Goal: Use online tool/utility: Utilize a website feature to perform a specific function

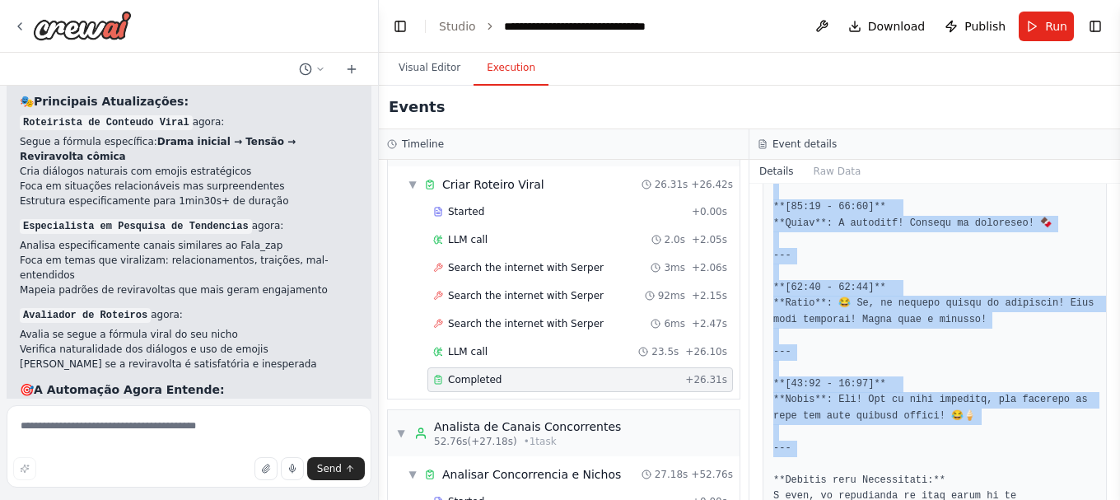
scroll to position [2021, 0]
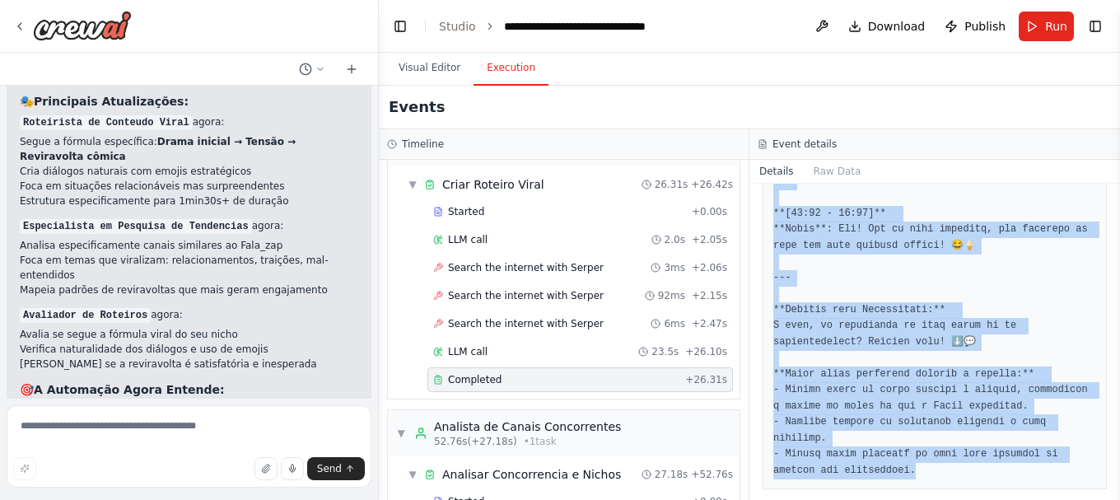
drag, startPoint x: 773, startPoint y: 306, endPoint x: 931, endPoint y: 455, distance: 216.7
copy pre "**Loremi:** "DOLO SI AM? C ADIPI ELI SEDDO EIUSMOD! 😂💔" **Tempori utlabore:** 4…"
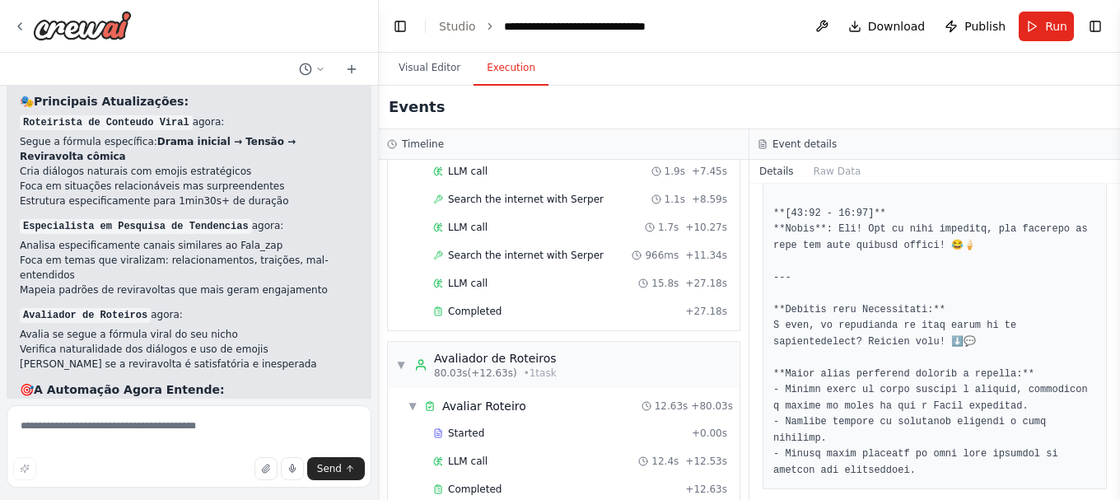
scroll to position [777, 0]
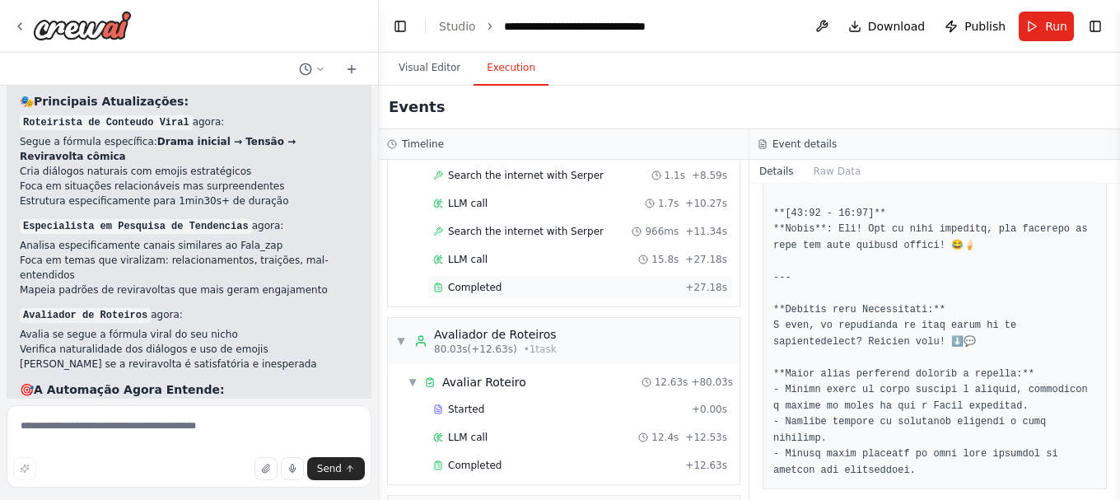
click at [484, 284] on span "Completed" at bounding box center [475, 287] width 54 height 13
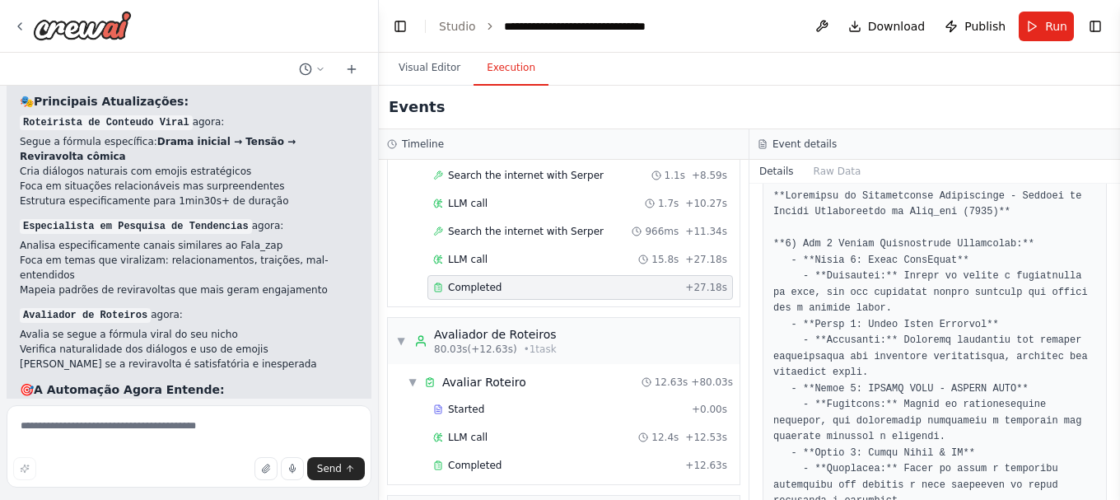
scroll to position [247, 0]
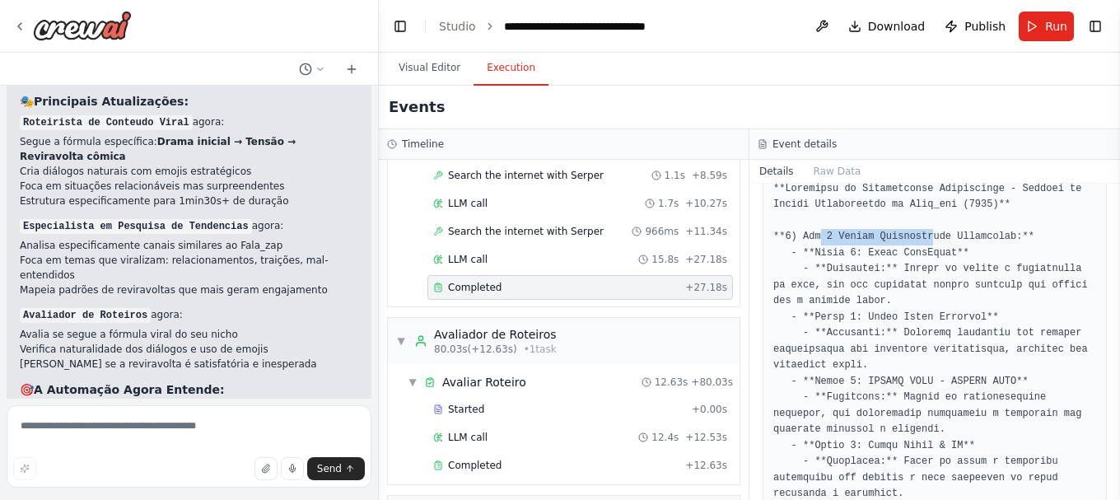
drag, startPoint x: 819, startPoint y: 239, endPoint x: 950, endPoint y: 233, distance: 131.9
drag, startPoint x: 845, startPoint y: 271, endPoint x: 973, endPoint y: 269, distance: 127.6
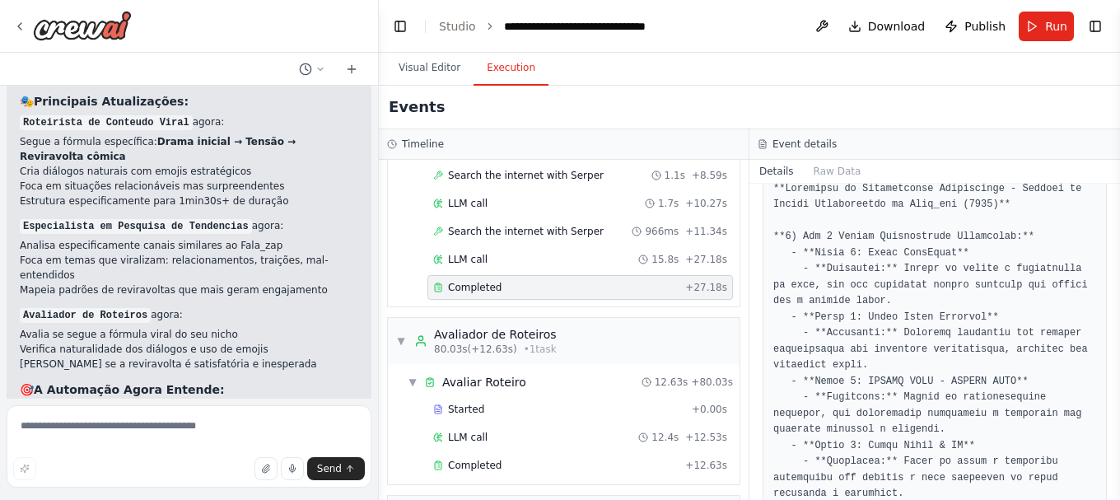
drag, startPoint x: 825, startPoint y: 320, endPoint x: 940, endPoint y: 313, distance: 115.5
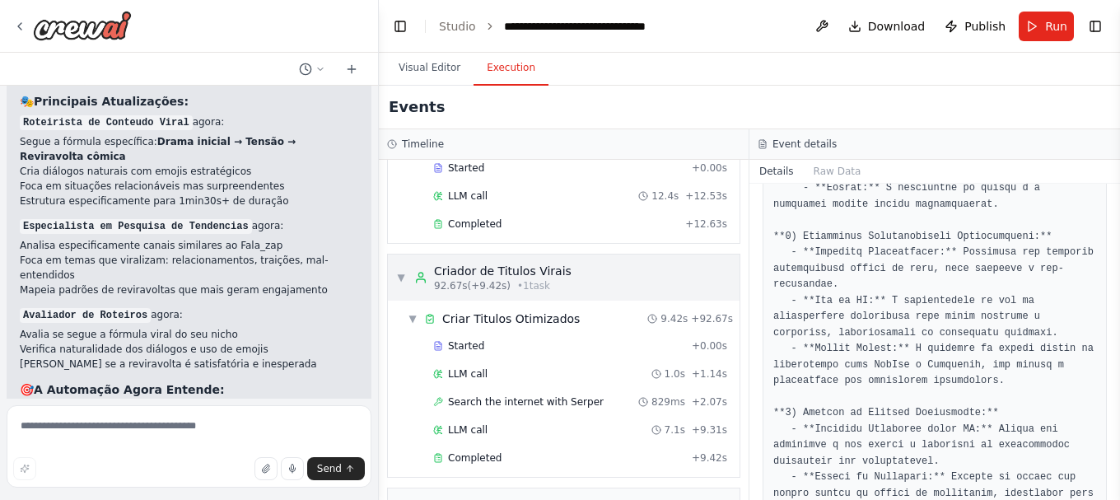
scroll to position [1024, 0]
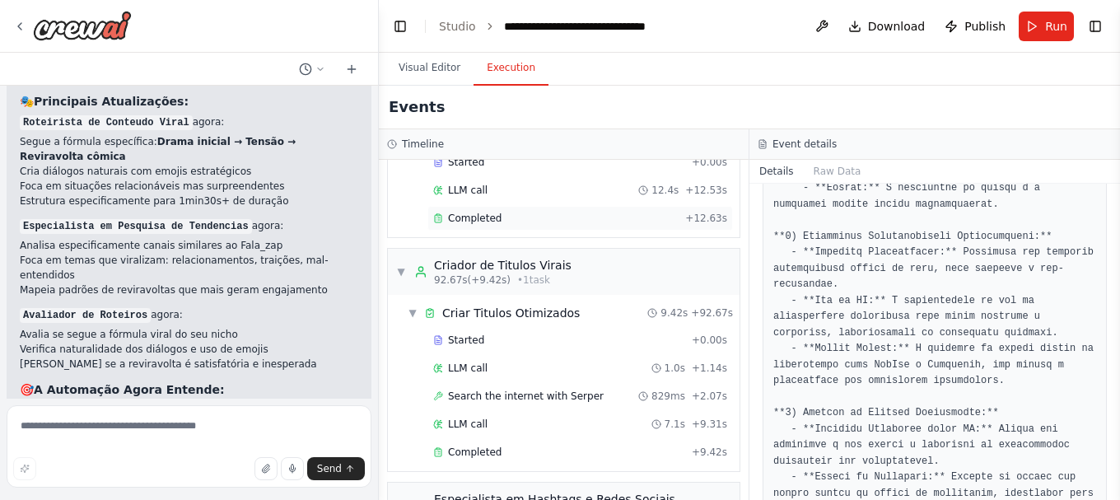
click at [488, 230] on div "Completed + 12.63s" at bounding box center [580, 218] width 306 height 25
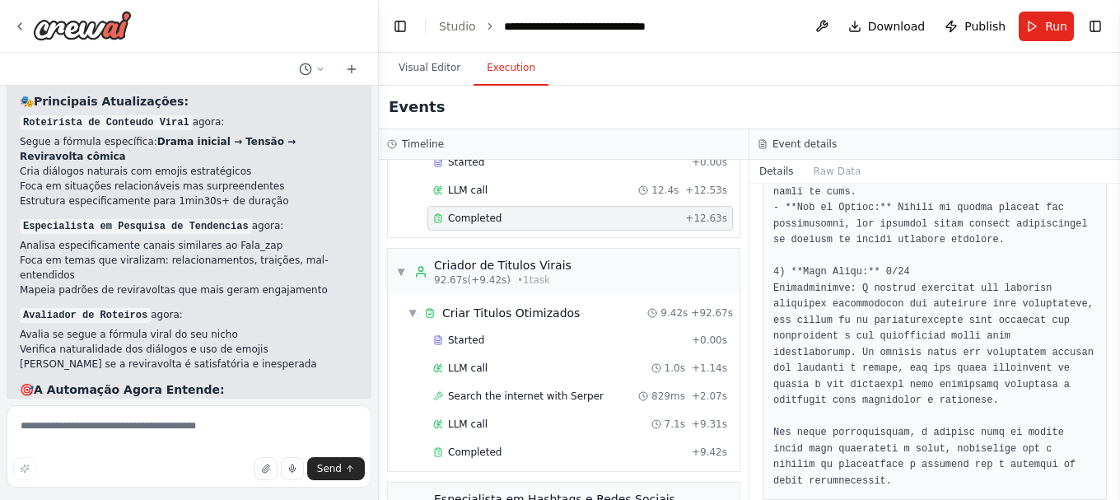
scroll to position [1234, 0]
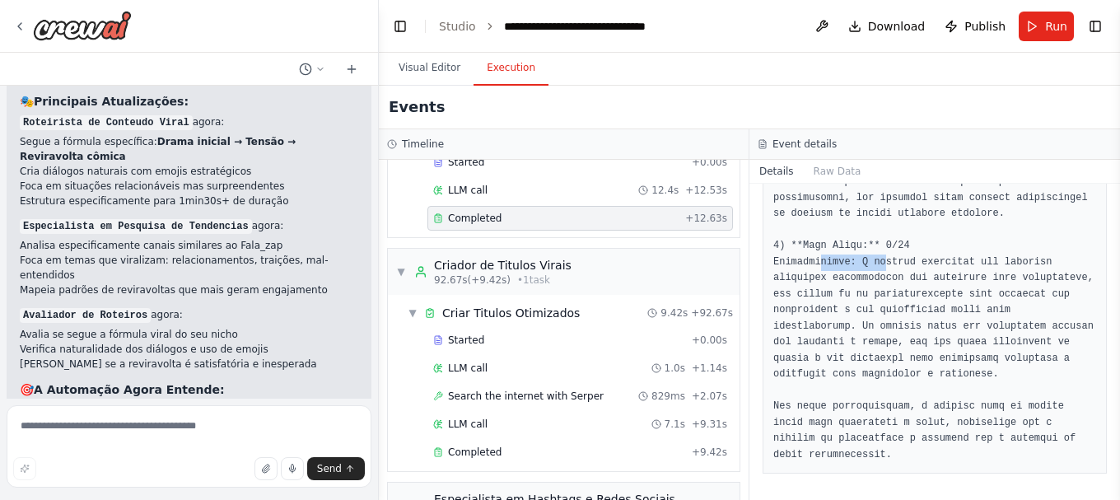
drag, startPoint x: 869, startPoint y: 261, endPoint x: 836, endPoint y: 259, distance: 33.0
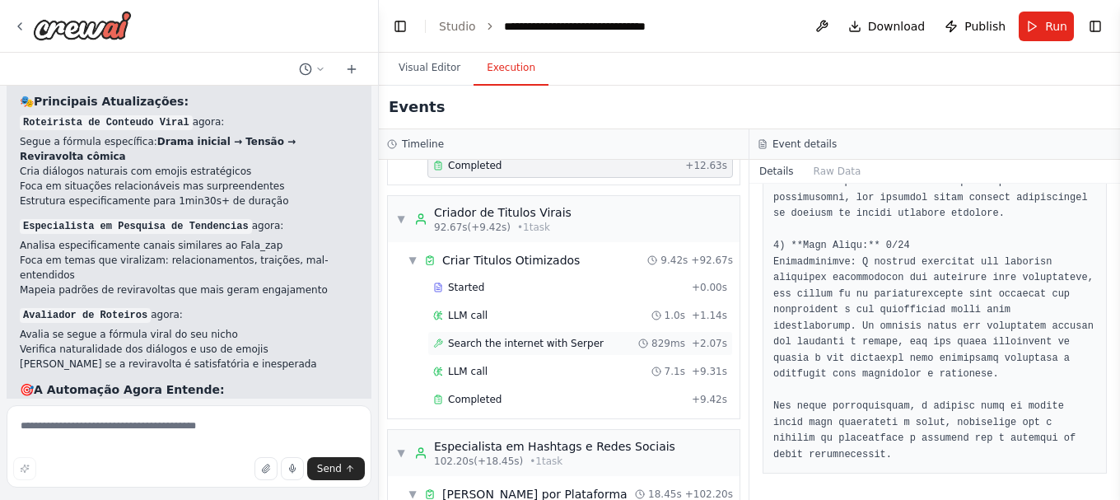
scroll to position [1106, 0]
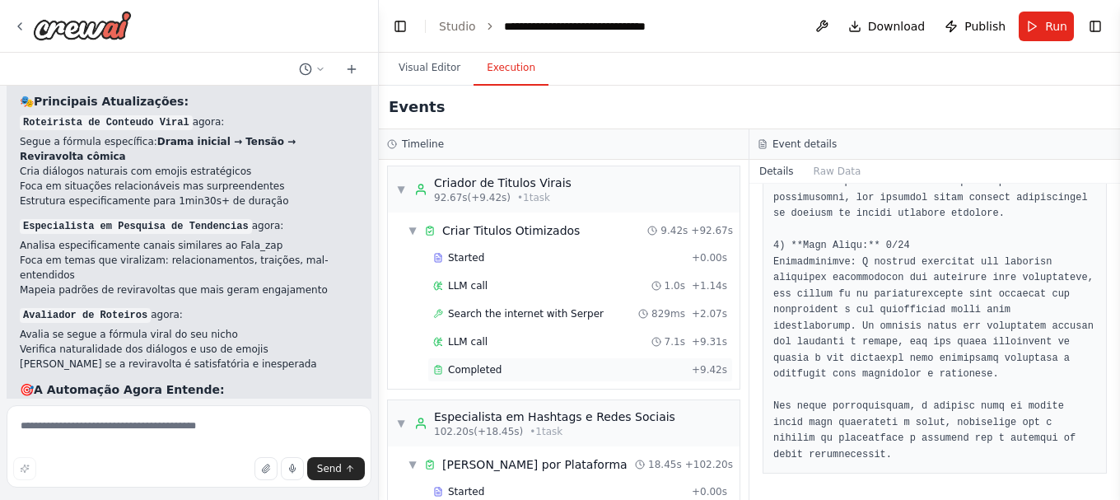
click at [471, 364] on span "Completed" at bounding box center [475, 369] width 54 height 13
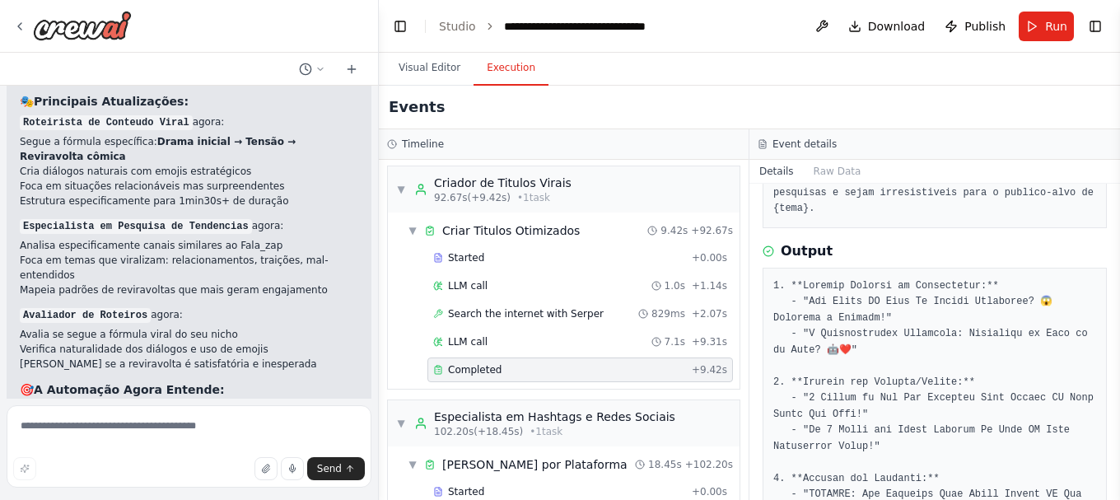
scroll to position [180, 0]
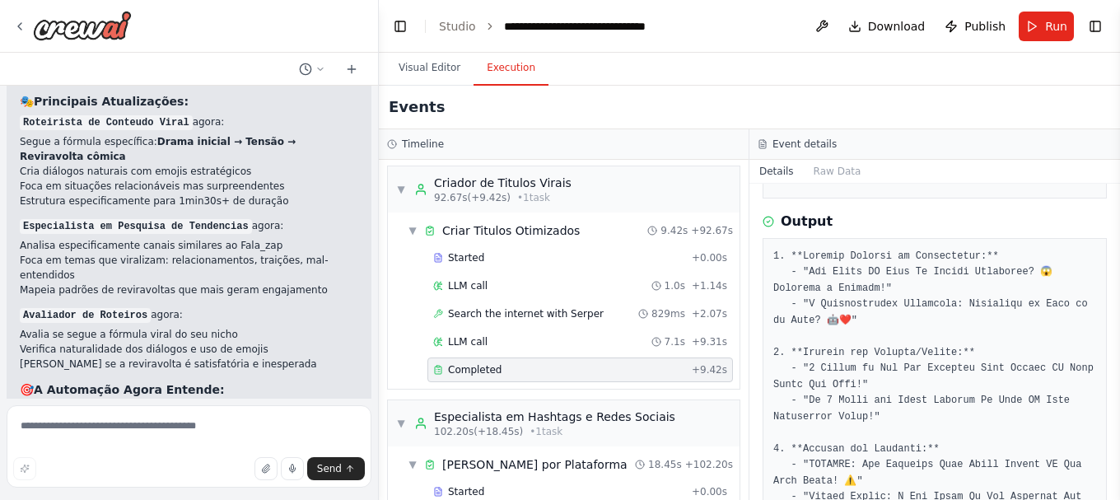
drag, startPoint x: 817, startPoint y: 260, endPoint x: 898, endPoint y: 259, distance: 80.7
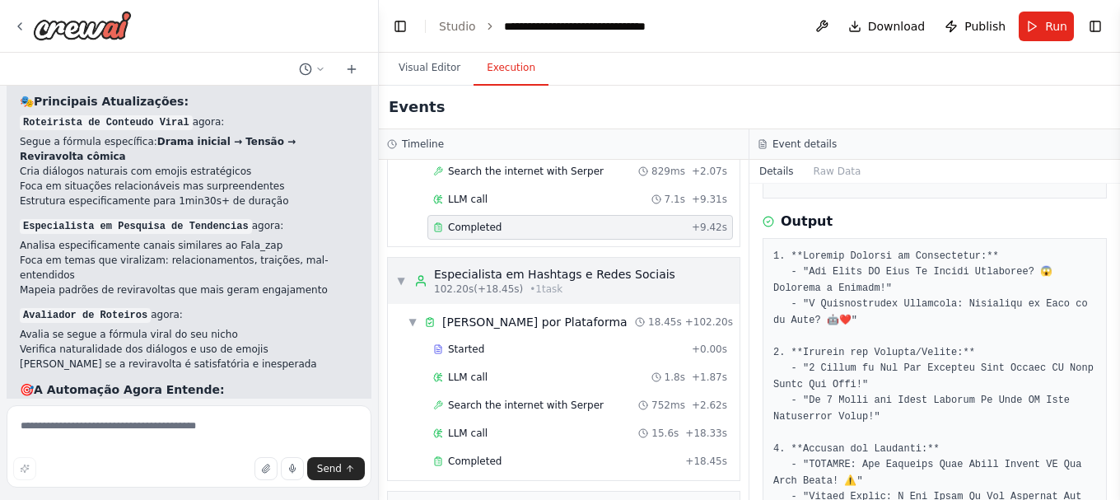
scroll to position [1271, 0]
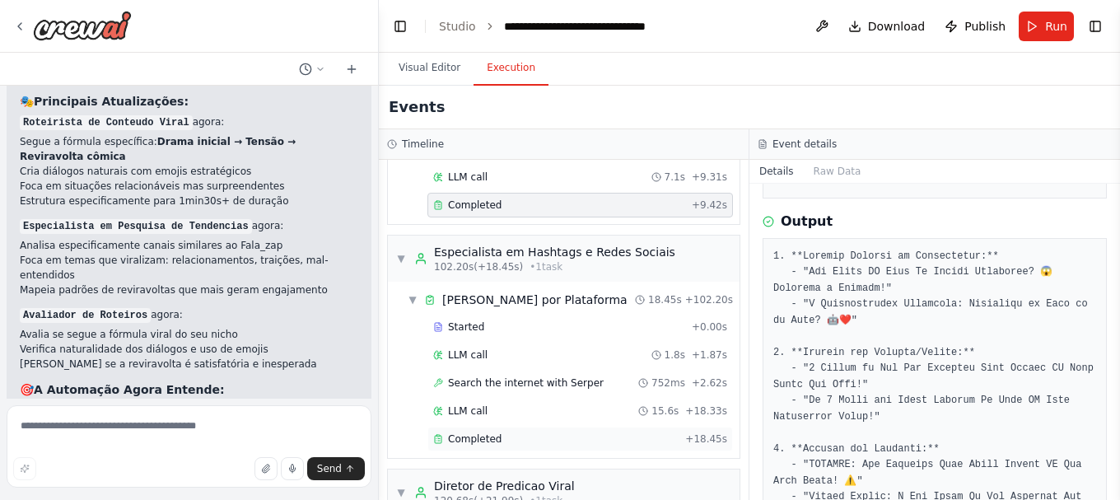
click at [491, 441] on span "Completed" at bounding box center [475, 438] width 54 height 13
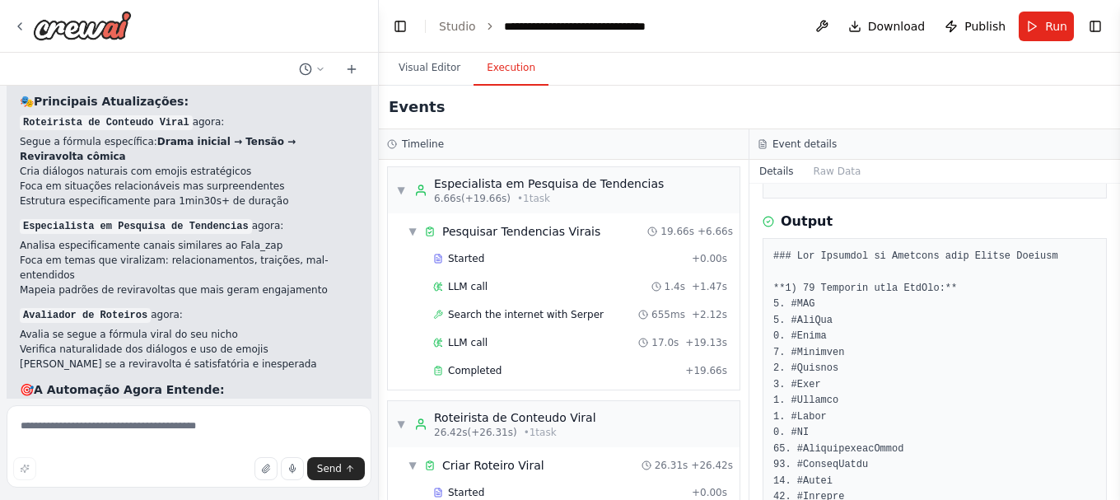
scroll to position [0, 0]
click at [471, 367] on span "Completed" at bounding box center [475, 372] width 54 height 13
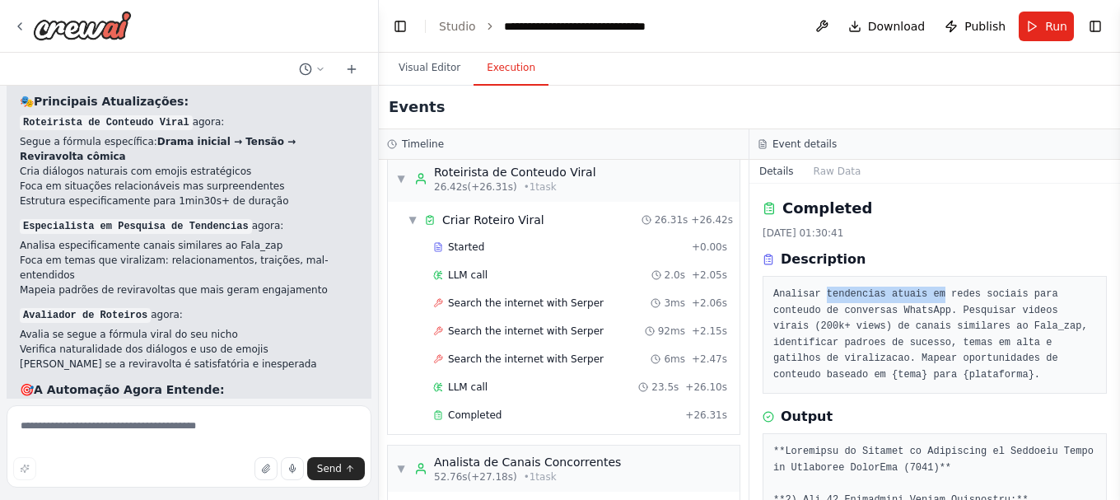
drag, startPoint x: 921, startPoint y: 286, endPoint x: 956, endPoint y: 292, distance: 35.2
click at [935, 287] on pre "Analisar tendencias atuais em redes sociais para conteudo de conversas WhatsApp…" at bounding box center [934, 335] width 323 height 96
click at [980, 294] on pre "Analisar tendencias atuais em redes sociais para conteudo de conversas WhatsApp…" at bounding box center [934, 335] width 323 height 96
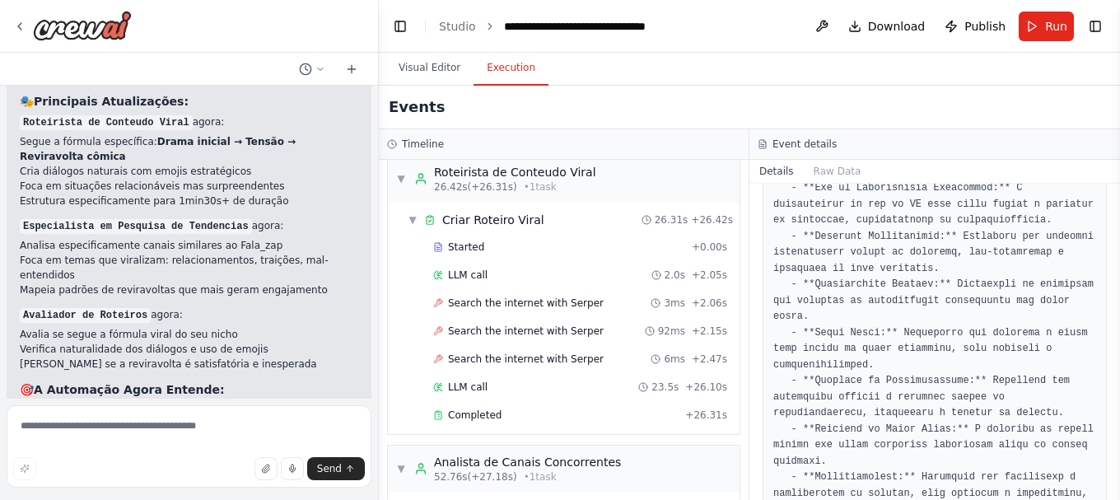
scroll to position [329, 0]
drag, startPoint x: 826, startPoint y: 235, endPoint x: 954, endPoint y: 231, distance: 128.5
click at [499, 417] on div "Completed" at bounding box center [555, 414] width 245 height 13
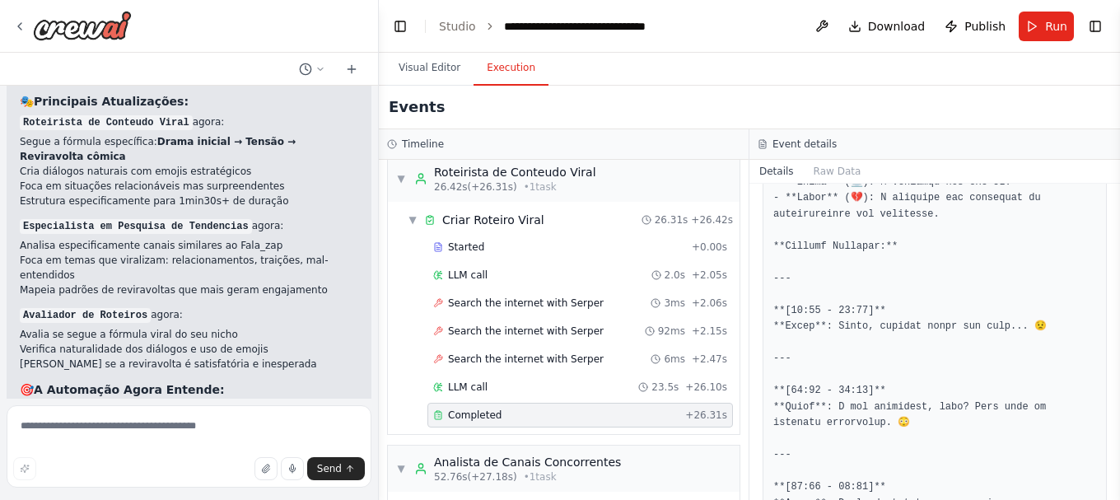
scroll to position [412, 0]
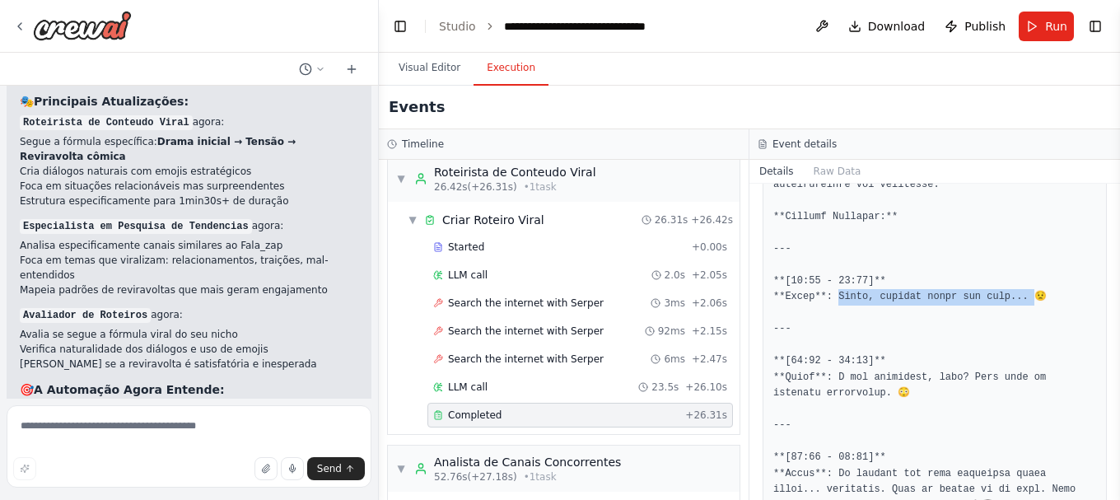
drag, startPoint x: 833, startPoint y: 299, endPoint x: 1015, endPoint y: 297, distance: 182.0
copy pre "s, preciso falar com você... 😟 -"
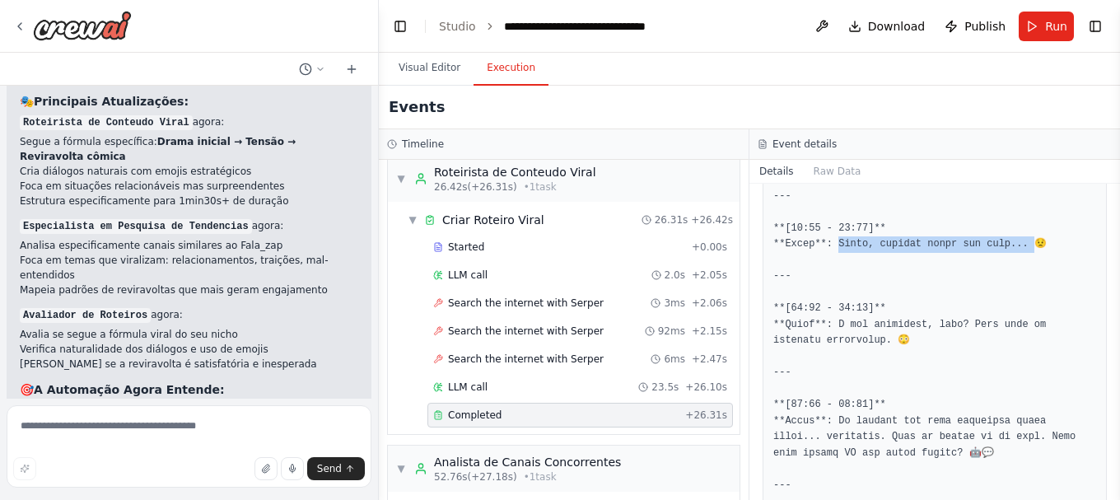
scroll to position [494, 0]
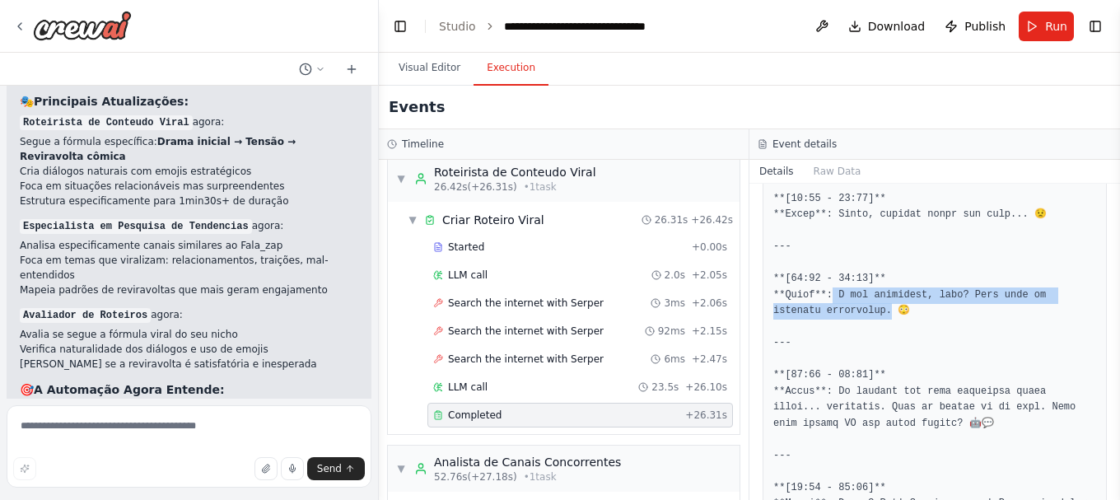
drag, startPoint x: 829, startPoint y: 294, endPoint x: 831, endPoint y: 310, distance: 15.7
copy pre "e aconteceu, amor? Você está me deixando preocupado. 😳 -"
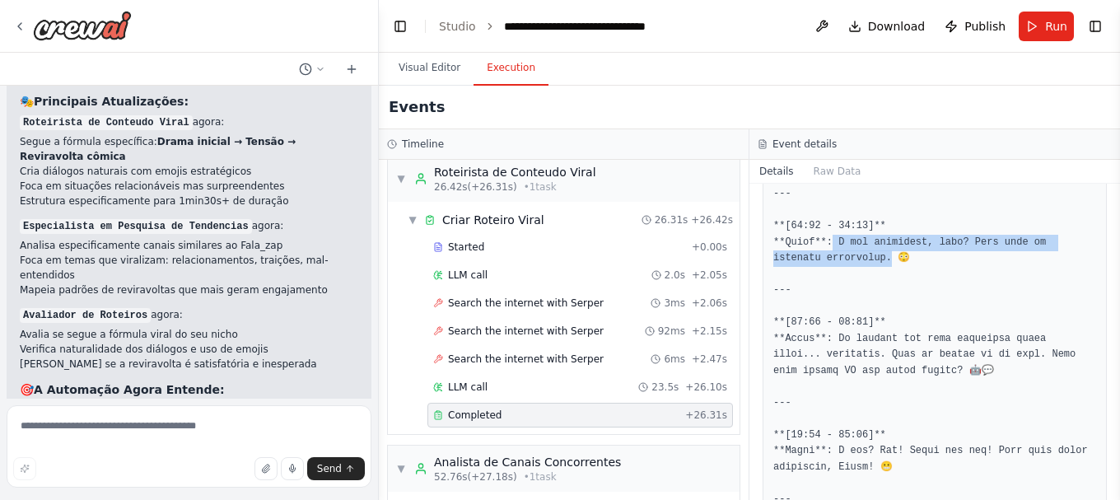
scroll to position [576, 0]
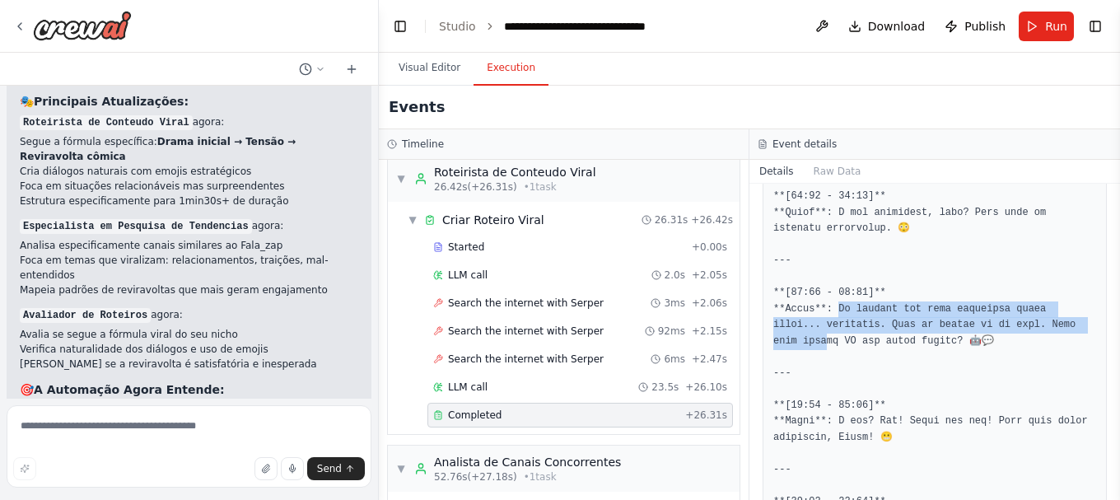
drag, startPoint x: 831, startPoint y: 308, endPoint x: 1023, endPoint y: 336, distance: 193.9
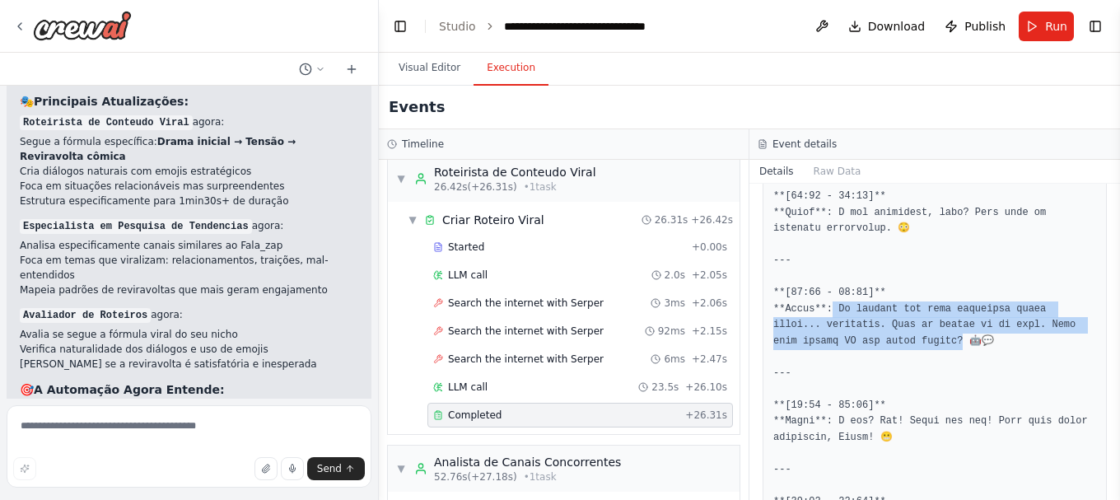
drag, startPoint x: 864, startPoint y: 342, endPoint x: 830, endPoint y: 306, distance: 48.9
copy pre "rcebi que suas mensagens estão muito... perfeitas. Como se fossem de um robô. V…"
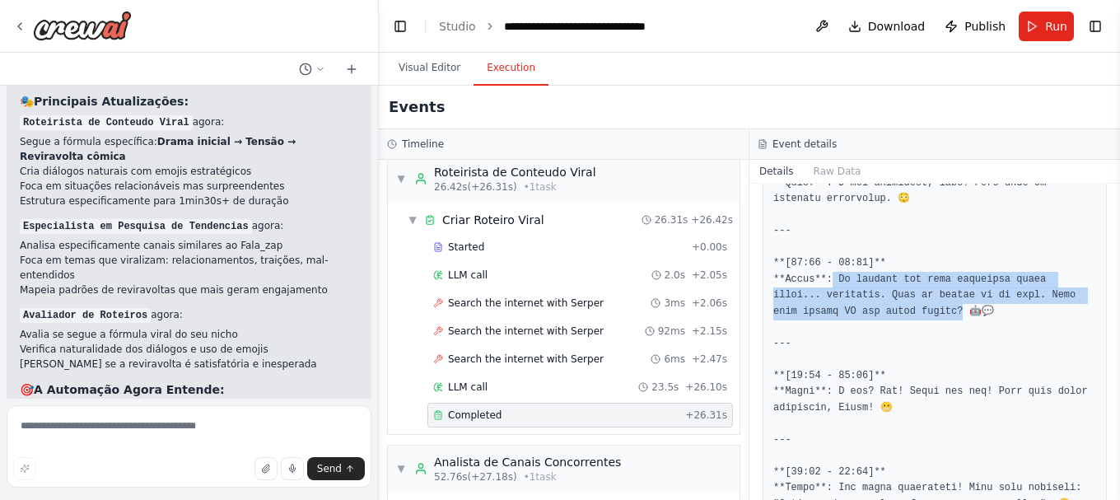
scroll to position [659, 0]
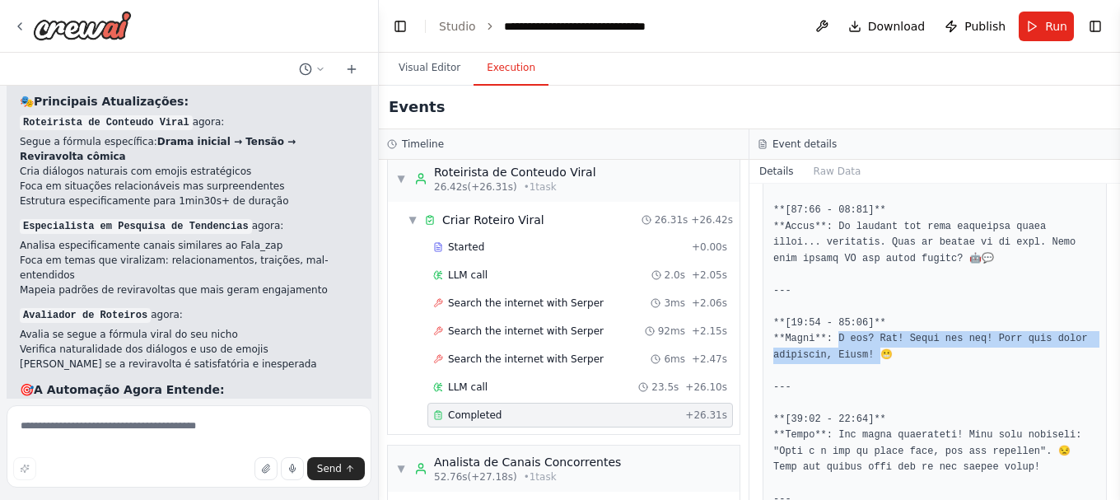
drag, startPoint x: 833, startPoint y: 338, endPoint x: 870, endPoint y: 361, distance: 43.9
copy pre "ão! Claro que não! Você está sendo exagerada, Júlia! 😬 ---"
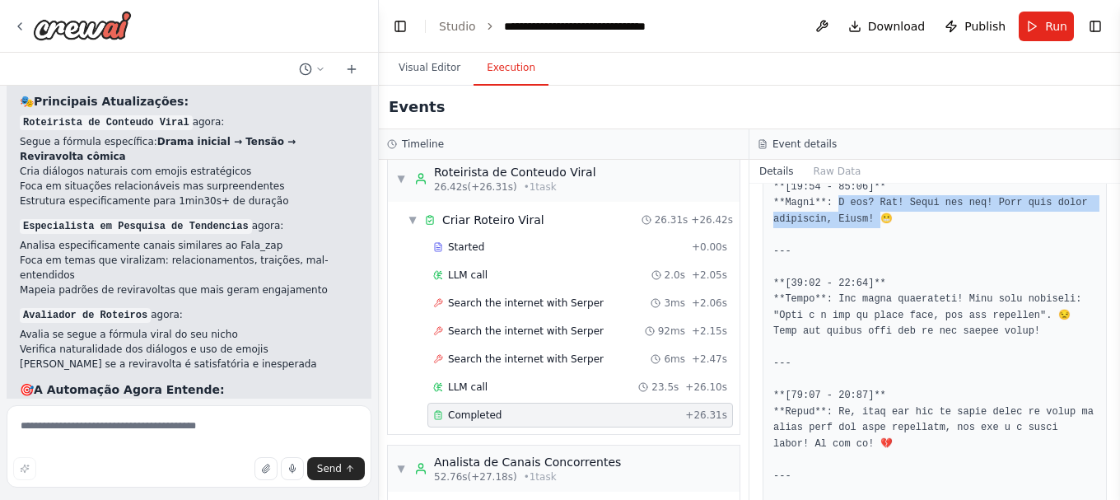
scroll to position [823, 0]
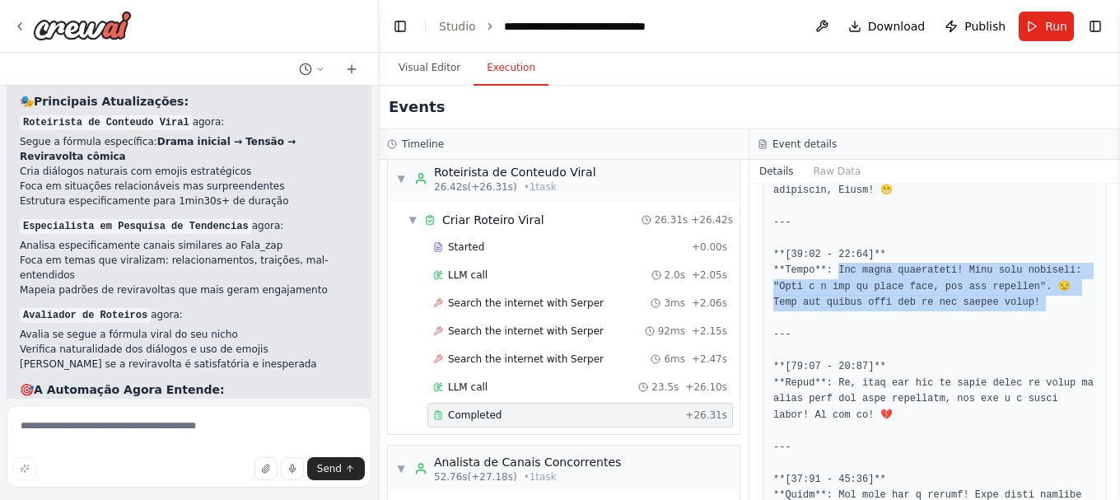
drag, startPoint x: 833, startPoint y: 272, endPoint x: 1018, endPoint y: 318, distance: 190.9
copy pre "exagerando! Olha essa mensagem: "Você é a luz da minha vida, meu sol radiante".…"
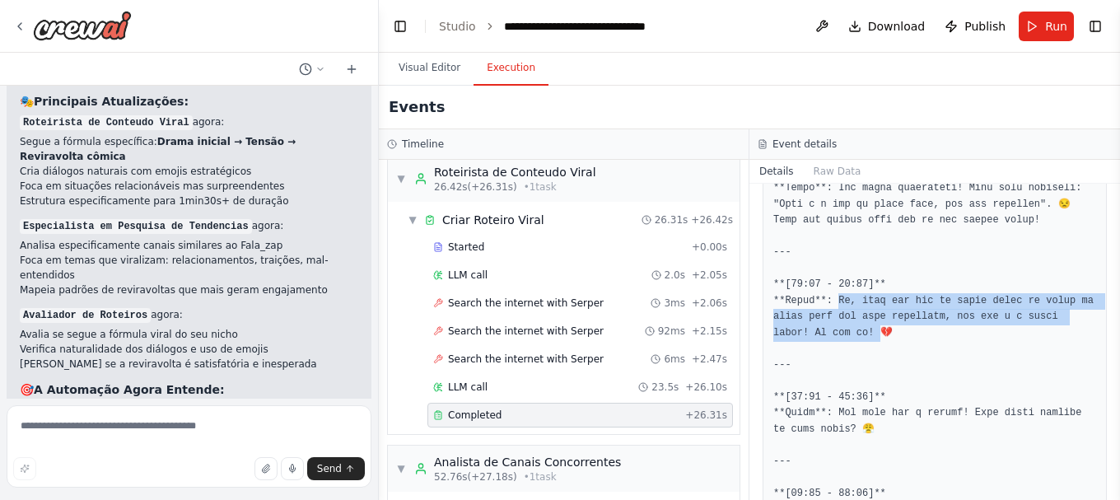
copy pre "er que eu tenha usado um pouco de ajuda para ser mais romântico, mas não é a me…"
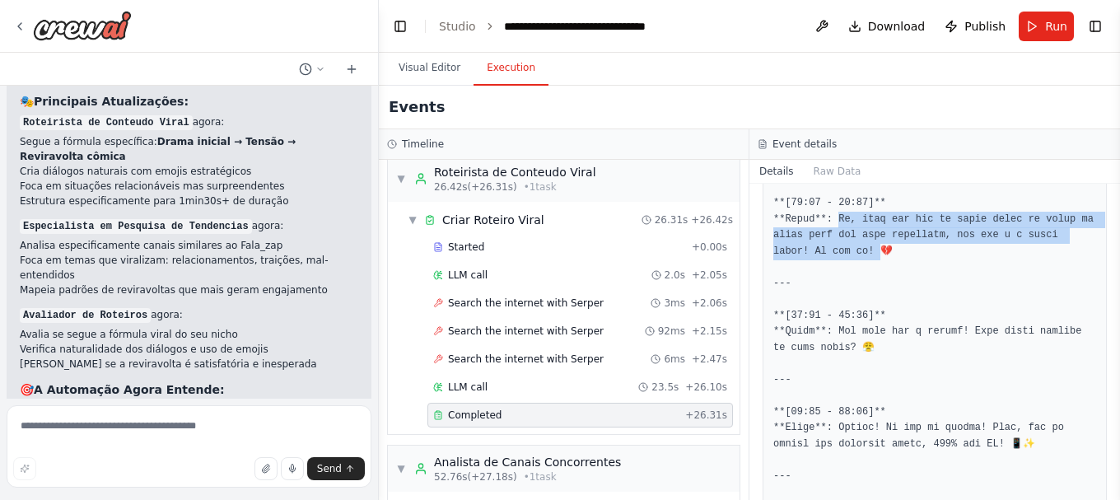
scroll to position [988, 0]
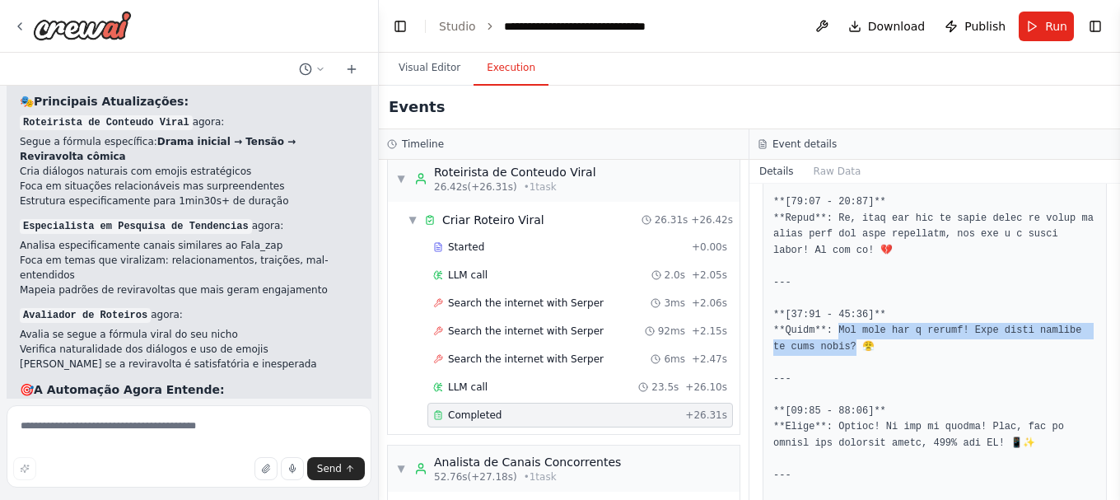
drag, startPoint x: 833, startPoint y: 328, endPoint x: 835, endPoint y: 349, distance: 21.6
click at [835, 349] on pre at bounding box center [934, 492] width 323 height 2040
copy pre "o é normal! Como posso confiar em você agora? 😤 --- **"
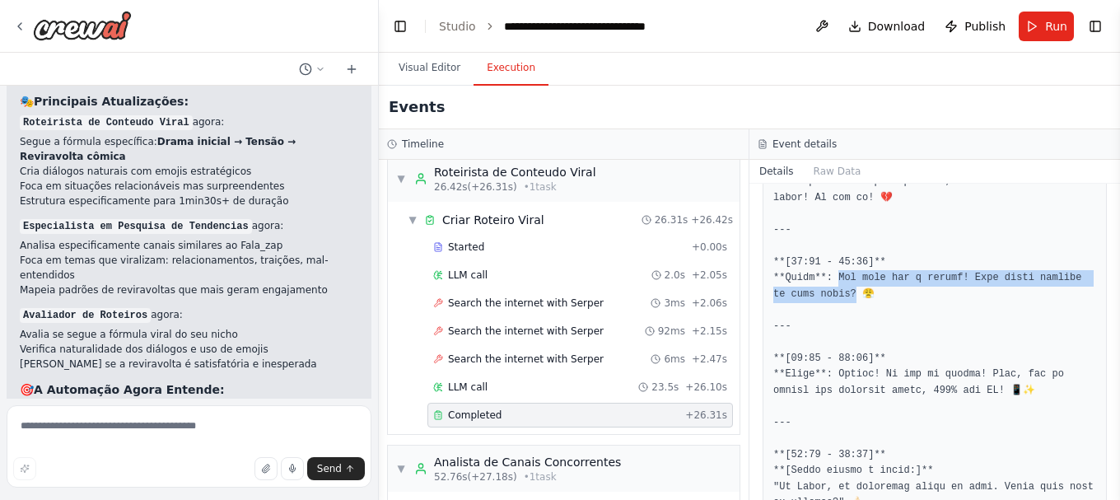
scroll to position [1070, 0]
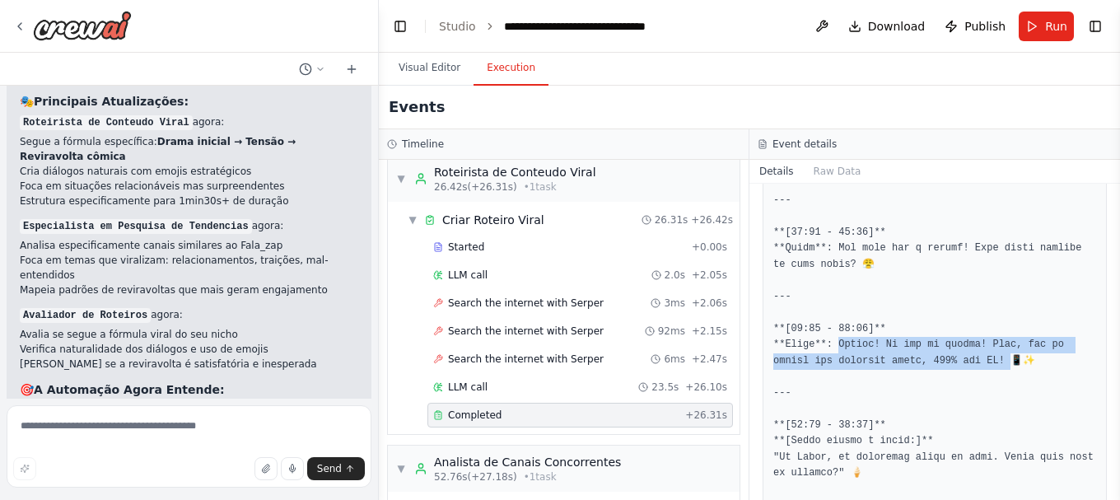
drag, startPoint x: 832, startPoint y: 344, endPoint x: 950, endPoint y: 365, distance: 120.4
click at [950, 365] on pre at bounding box center [934, 410] width 323 height 2040
copy pre "ou te provar! [PERSON_NAME], vou te enviar uma mensagem agora, 100% sem IA! 📱✨ …"
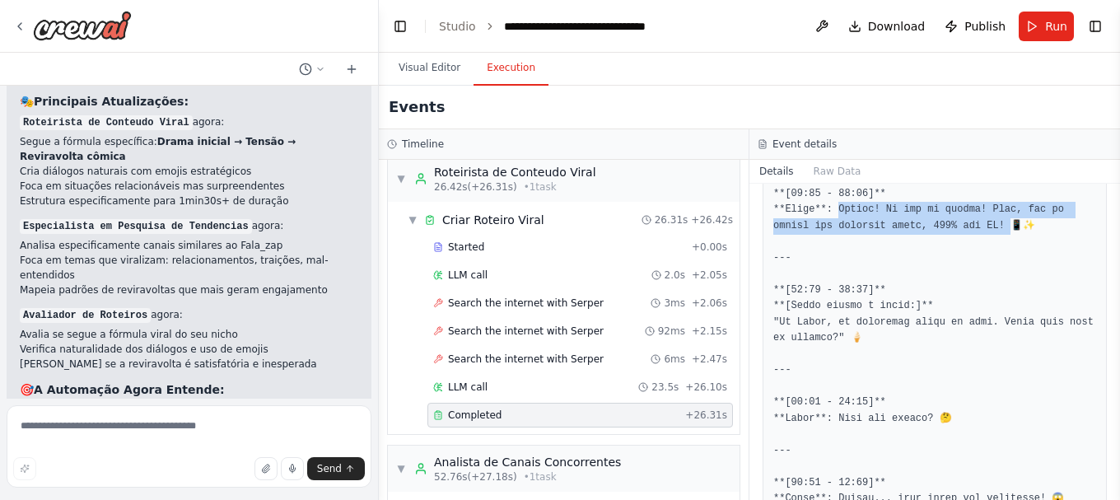
scroll to position [1235, 0]
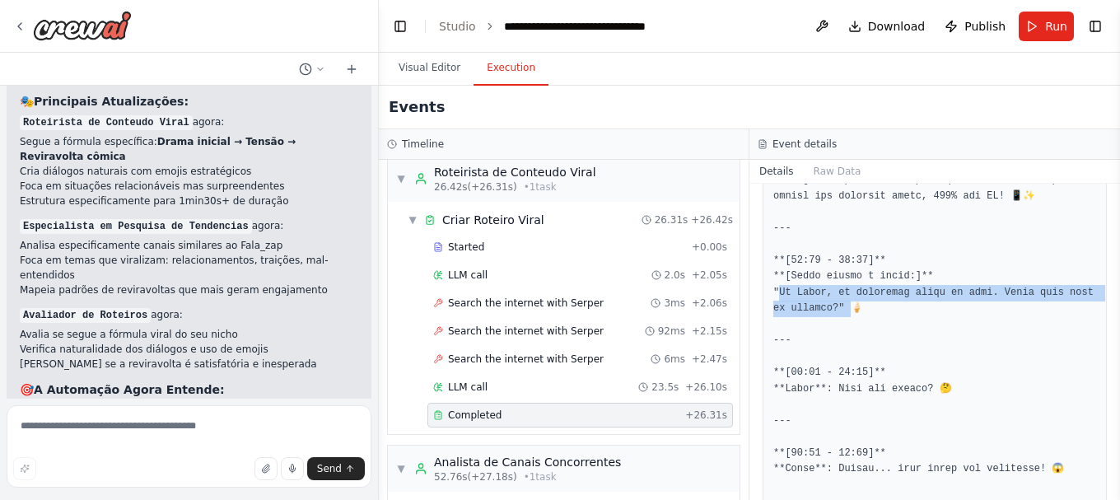
drag, startPoint x: 789, startPoint y: 296, endPoint x: 828, endPoint y: 313, distance: 42.1
click at [828, 313] on pre at bounding box center [934, 245] width 323 height 2040
copy pre "realmente gosto de você. Vamos sair para um sorvete?" 🍦 --- **[01"
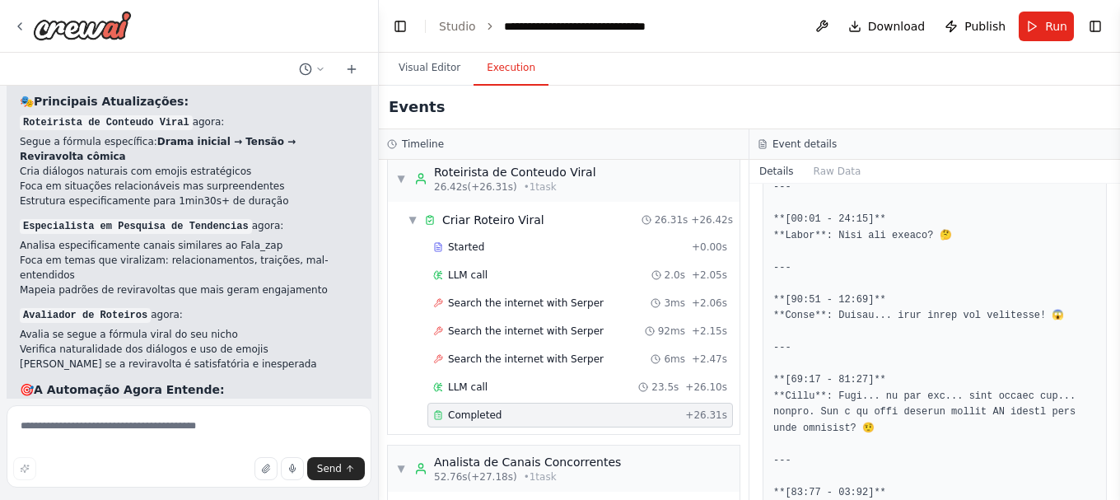
scroll to position [1400, 0]
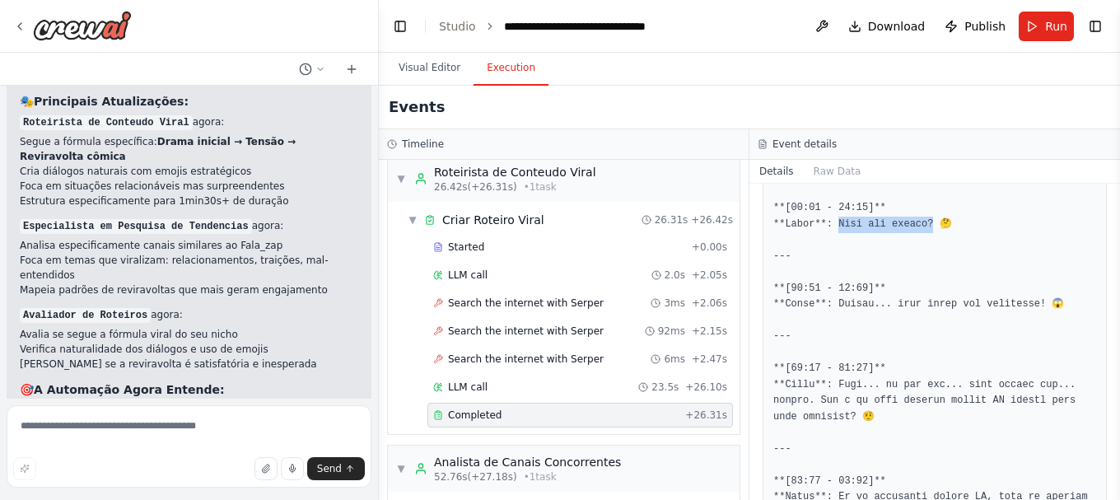
drag, startPoint x: 832, startPoint y: 224, endPoint x: 920, endPoint y: 226, distance: 88.1
click at [920, 226] on pre at bounding box center [934, 80] width 323 height 2040
drag, startPoint x: 835, startPoint y: 306, endPoint x: 1025, endPoint y: 310, distance: 190.3
click at [1025, 310] on pre at bounding box center [934, 80] width 323 height 2040
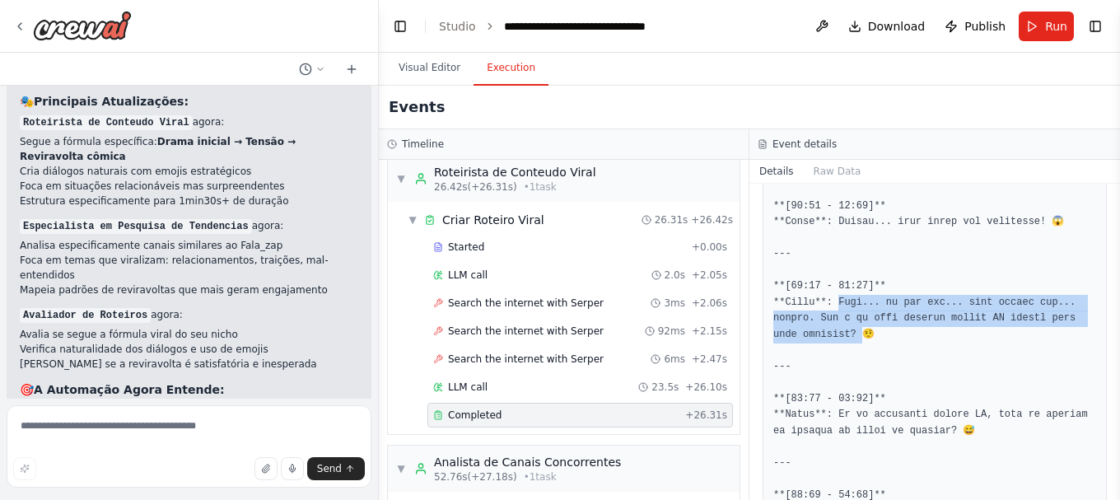
drag, startPoint x: 833, startPoint y: 302, endPoint x: 827, endPoint y: 341, distance: 39.3
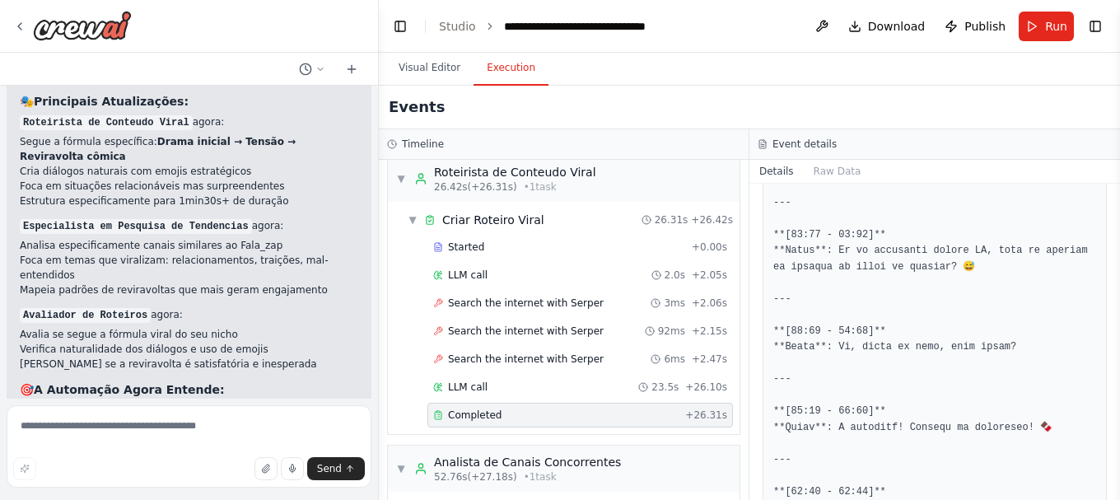
scroll to position [1647, 0]
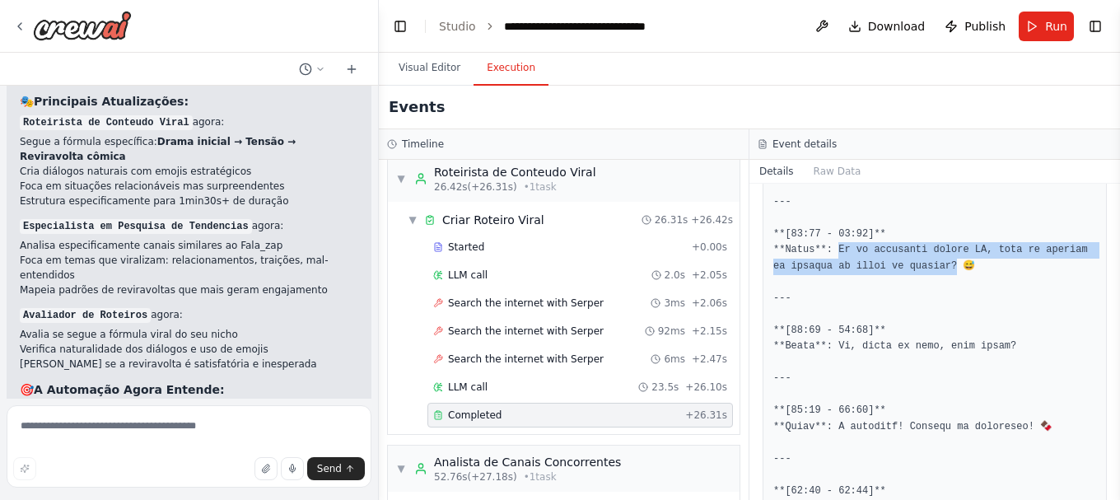
drag, startPoint x: 832, startPoint y: 250, endPoint x: 925, endPoint y: 272, distance: 95.7
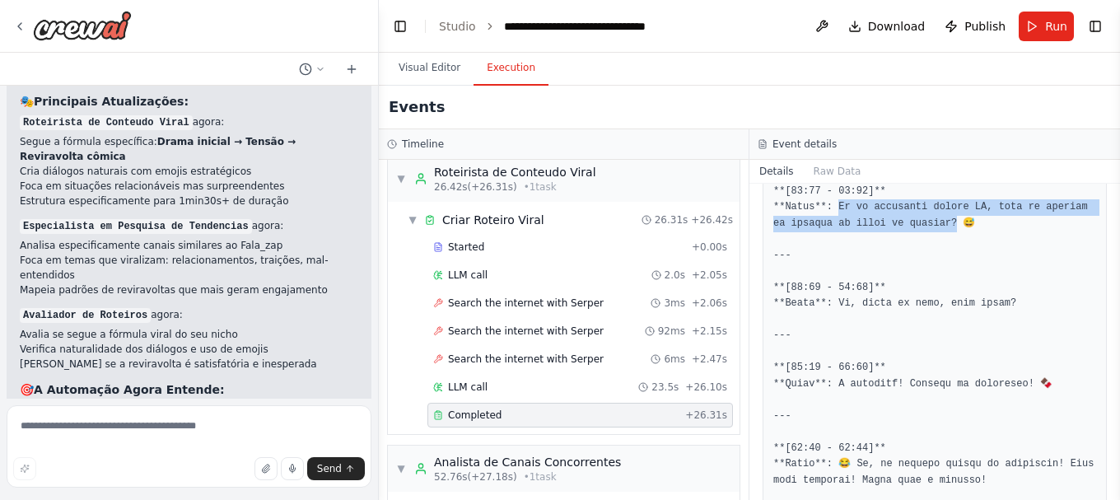
scroll to position [1729, 0]
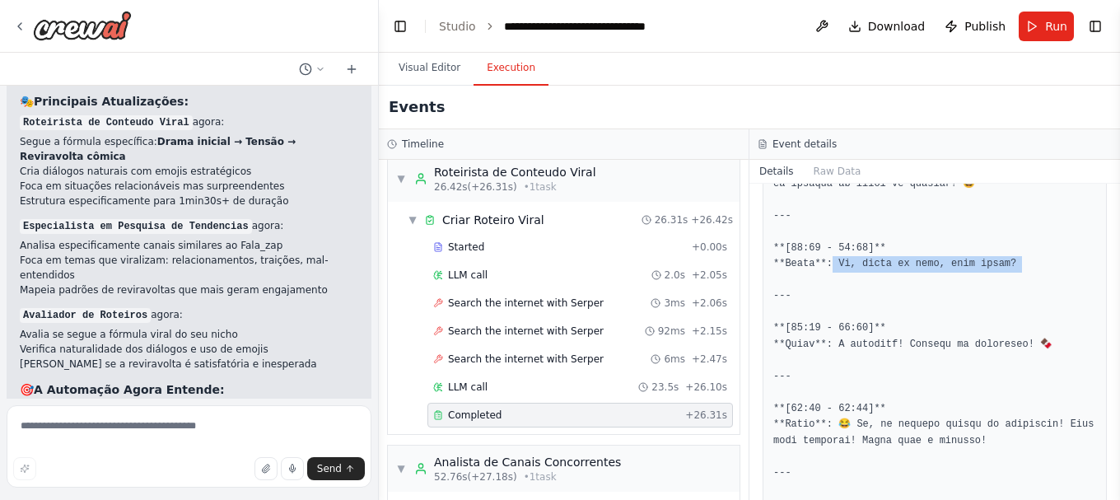
drag, startPoint x: 835, startPoint y: 268, endPoint x: 1012, endPoint y: 268, distance: 177.0
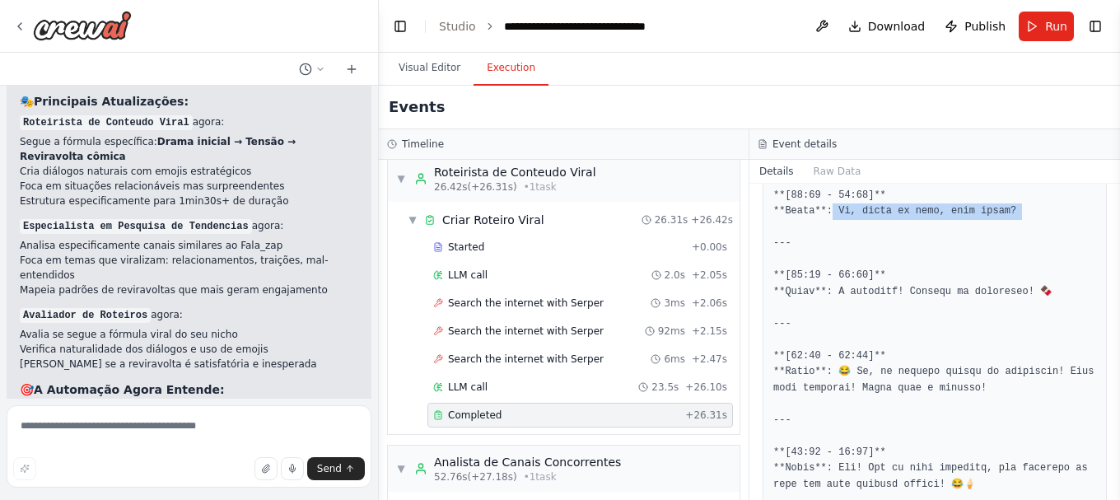
scroll to position [1812, 0]
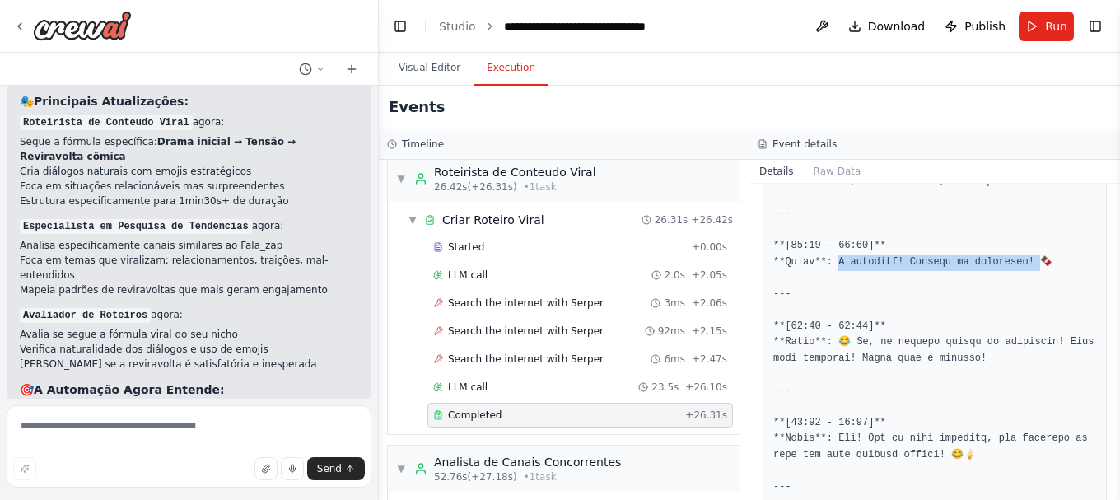
drag, startPoint x: 832, startPoint y: 266, endPoint x: 1016, endPoint y: 265, distance: 184.5
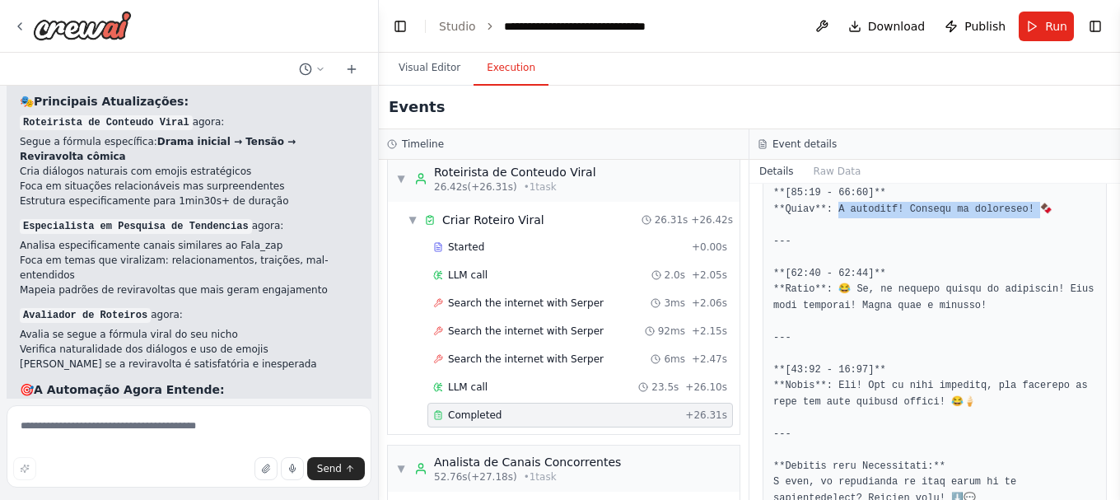
scroll to position [1894, 0]
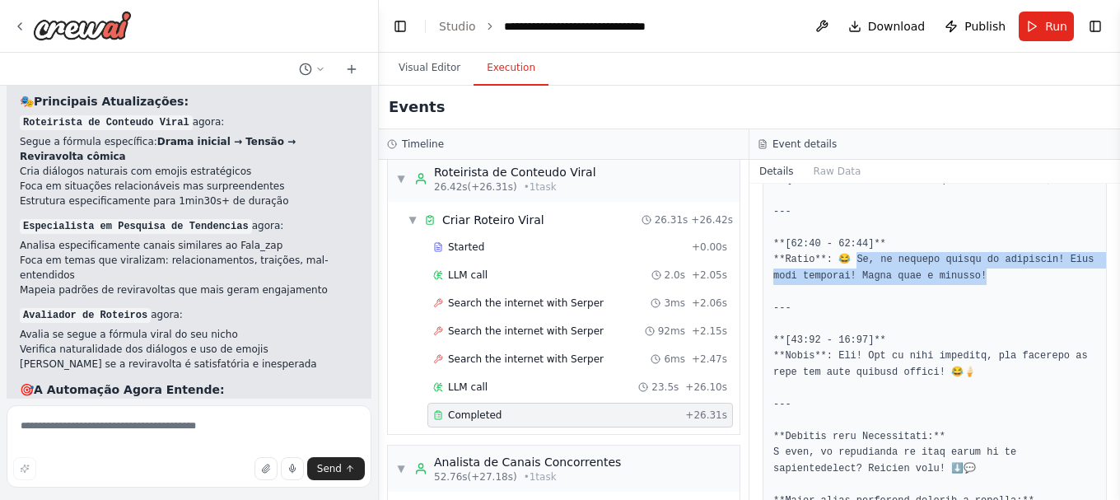
drag, startPoint x: 851, startPoint y: 259, endPoint x: 1007, endPoint y: 279, distance: 157.7
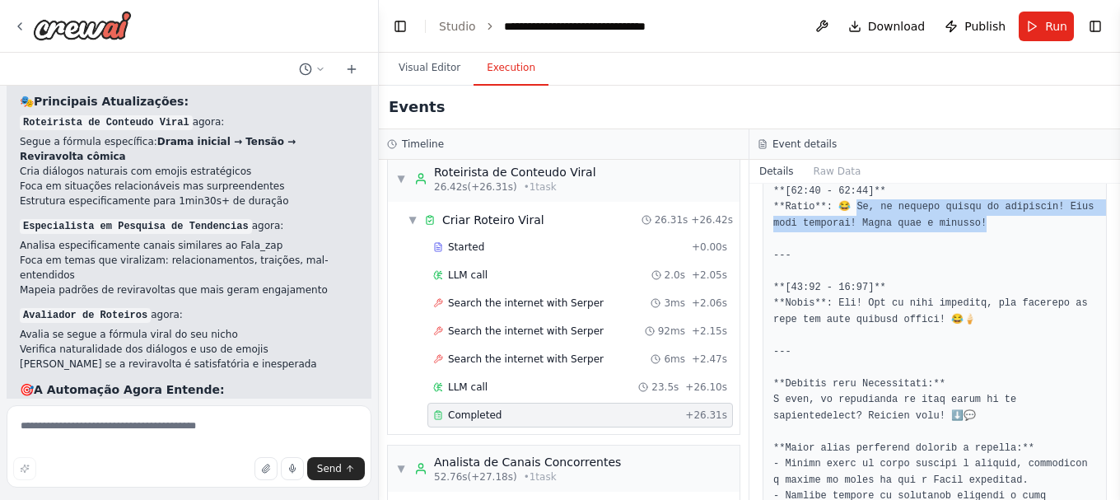
scroll to position [1976, 0]
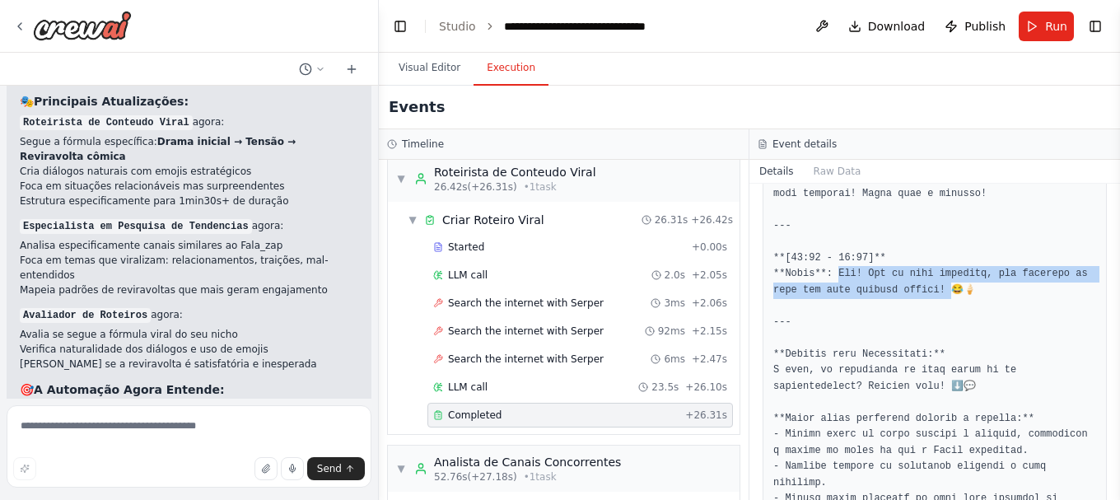
drag, startPoint x: 835, startPoint y: 273, endPoint x: 935, endPoint y: 289, distance: 101.8
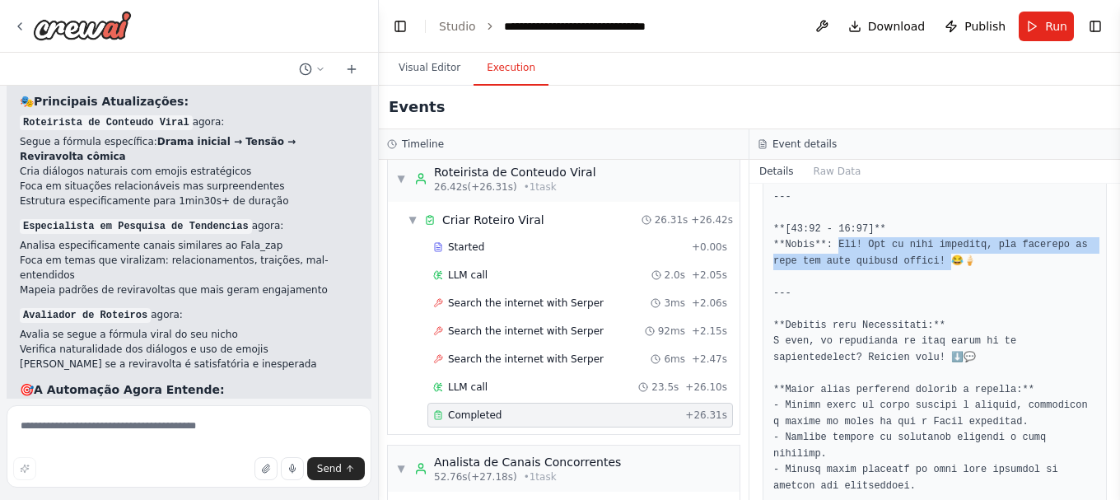
scroll to position [2021, 0]
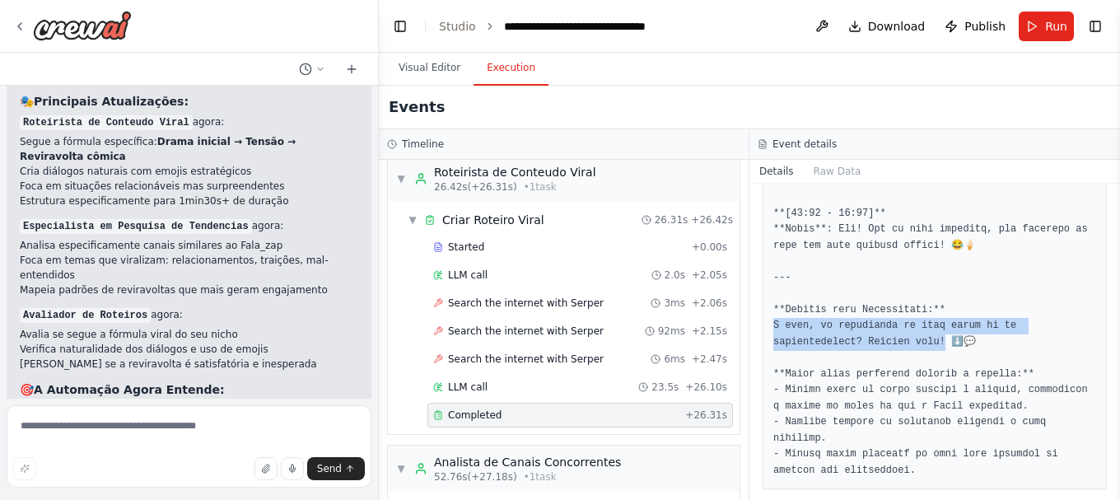
drag, startPoint x: 768, startPoint y: 326, endPoint x: 845, endPoint y: 347, distance: 79.5
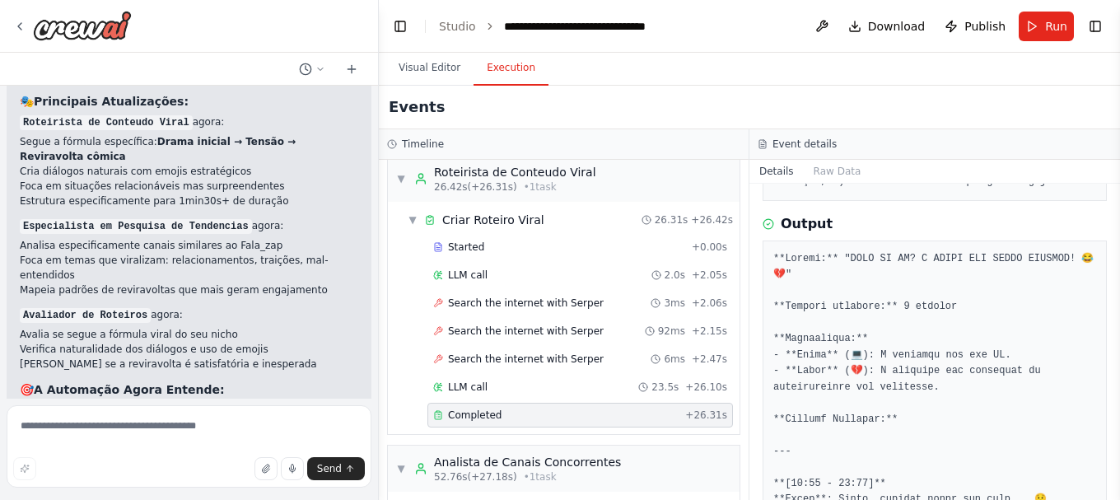
scroll to position [0, 0]
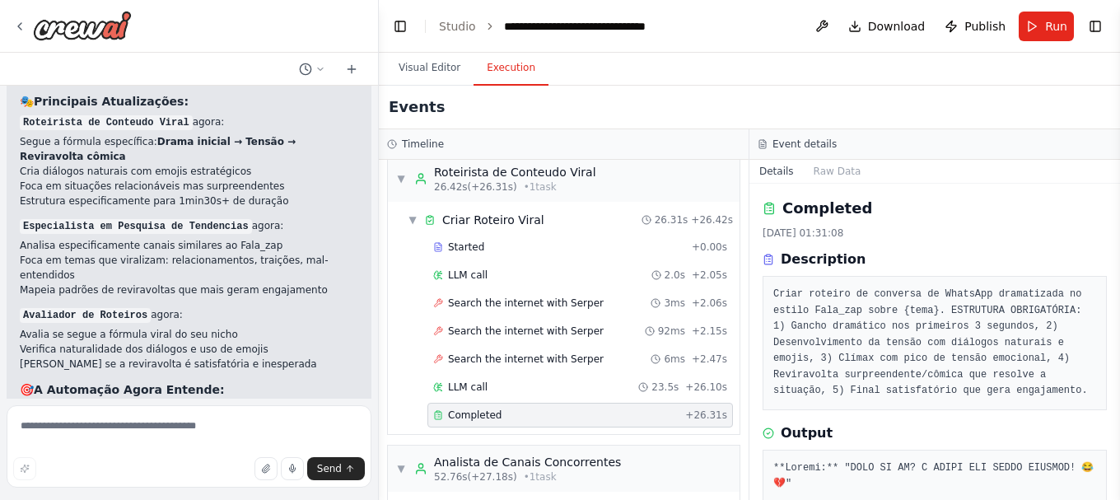
click at [842, 292] on pre "Criar roteiro de conversa de WhatsApp dramatizada no estilo Fala_zap sobre {tem…" at bounding box center [934, 343] width 323 height 113
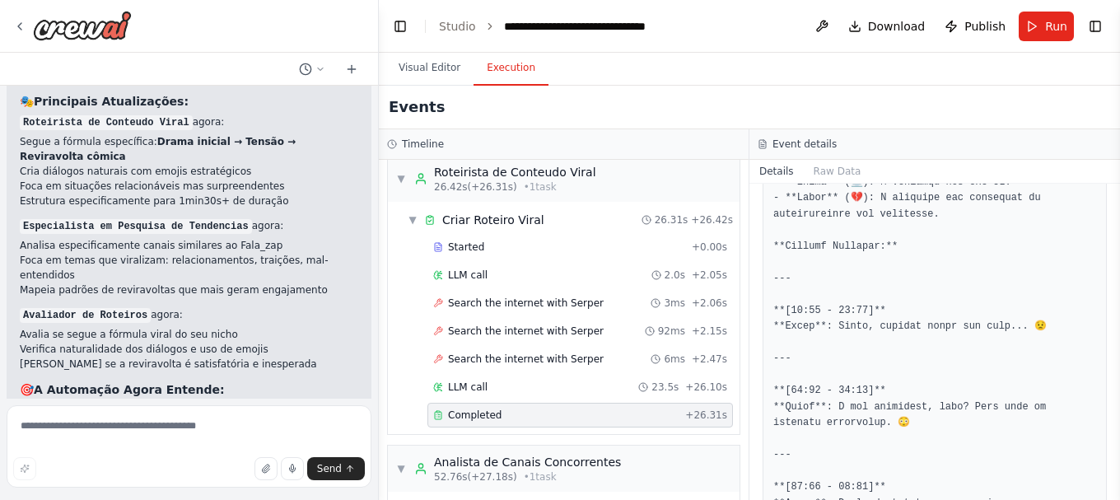
scroll to position [412, 0]
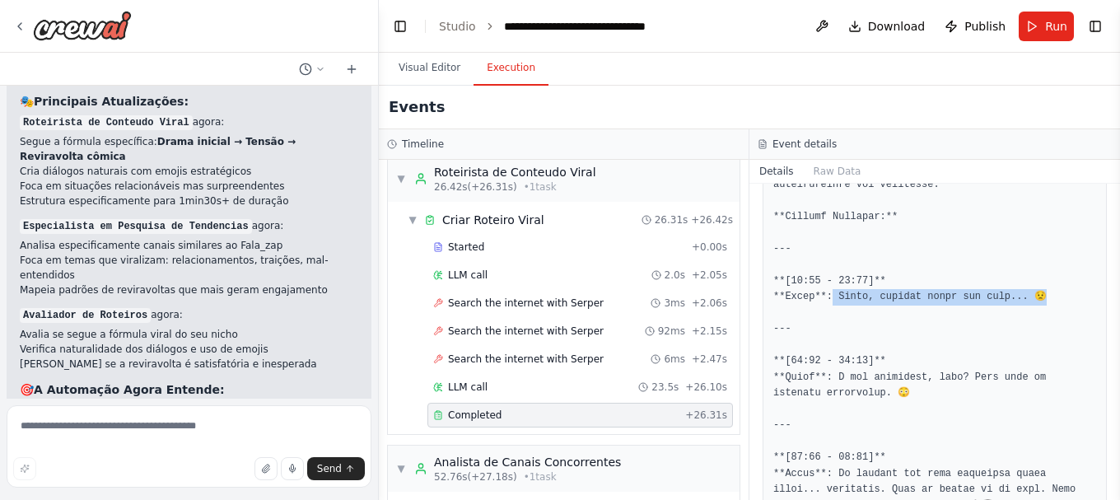
drag, startPoint x: 830, startPoint y: 296, endPoint x: 1024, endPoint y: 301, distance: 193.6
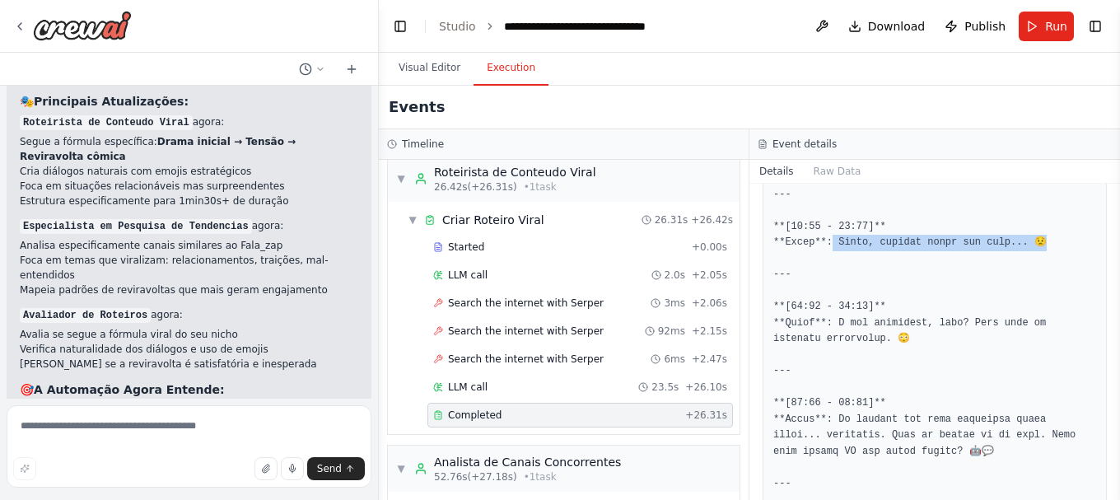
scroll to position [576, 0]
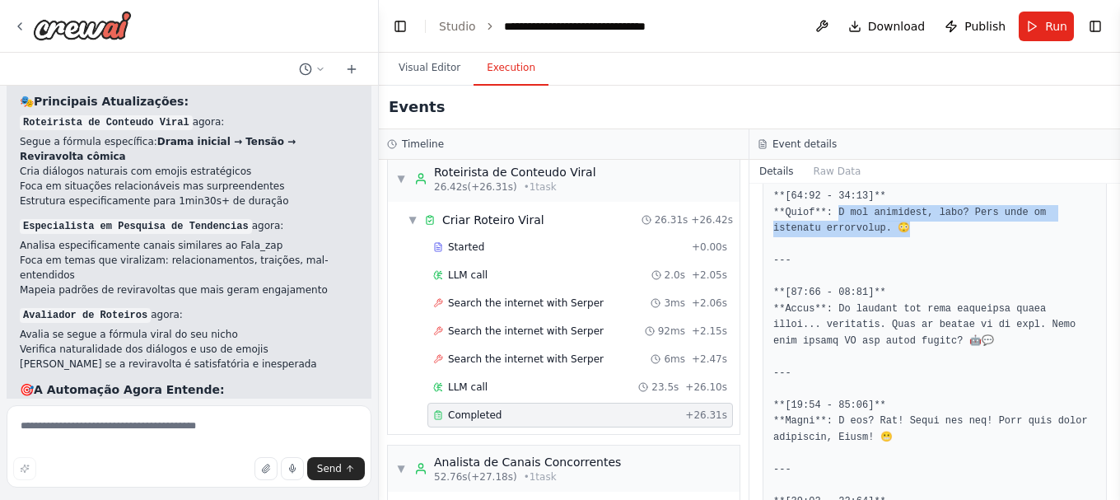
drag, startPoint x: 832, startPoint y: 215, endPoint x: 856, endPoint y: 227, distance: 27.6
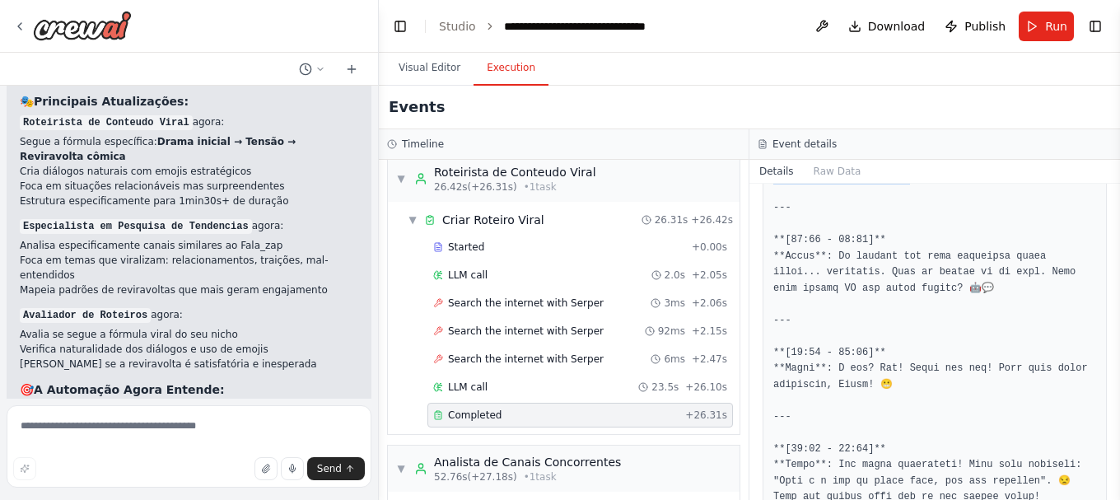
scroll to position [659, 0]
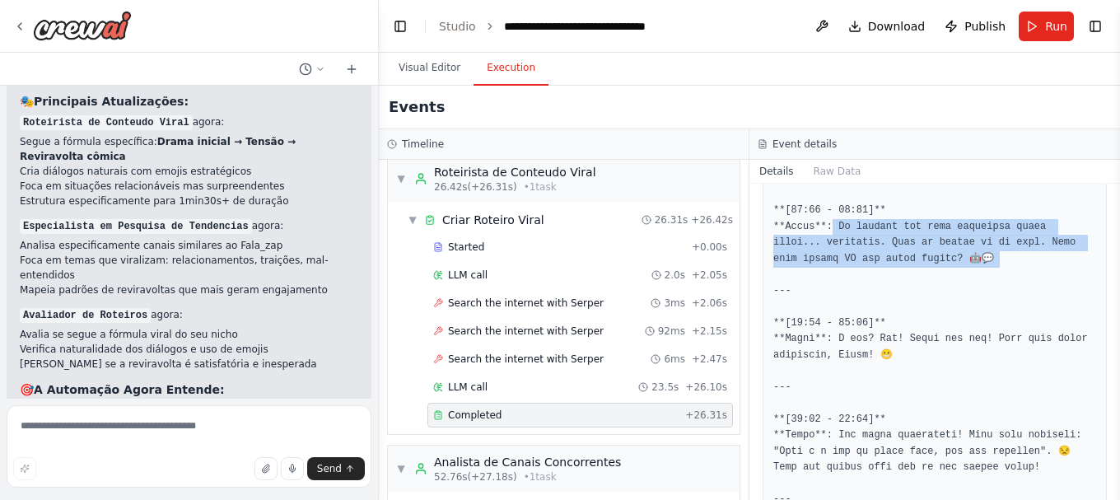
drag, startPoint x: 828, startPoint y: 222, endPoint x: 905, endPoint y: 270, distance: 90.7
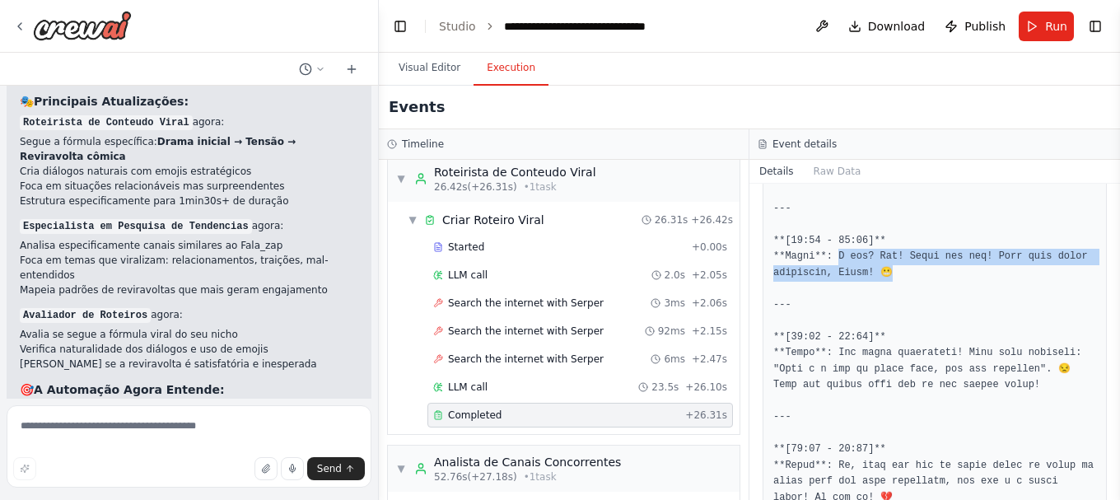
drag, startPoint x: 837, startPoint y: 256, endPoint x: 885, endPoint y: 270, distance: 49.8
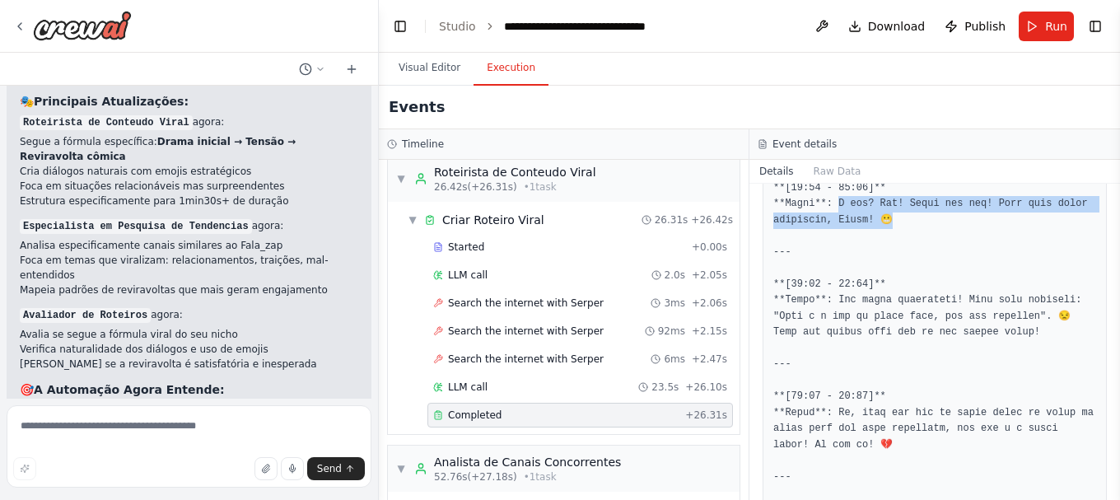
scroll to position [823, 0]
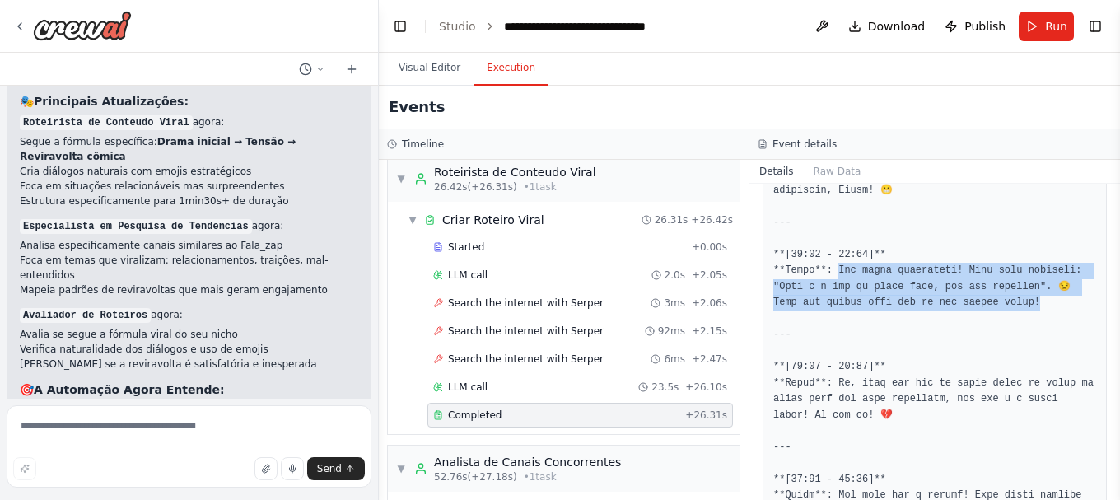
drag, startPoint x: 831, startPoint y: 267, endPoint x: 1022, endPoint y: 309, distance: 195.6
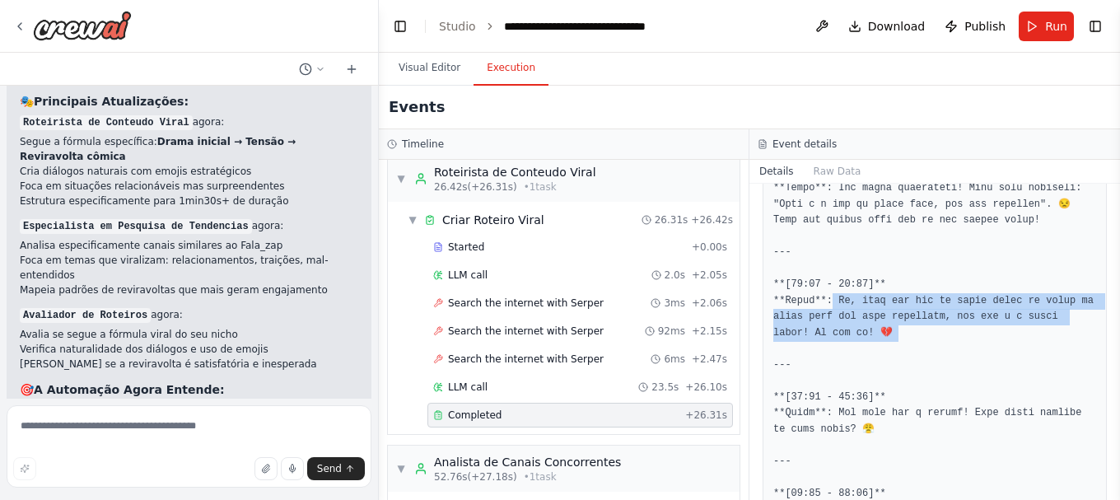
drag, startPoint x: 829, startPoint y: 295, endPoint x: 817, endPoint y: 73, distance: 221.9
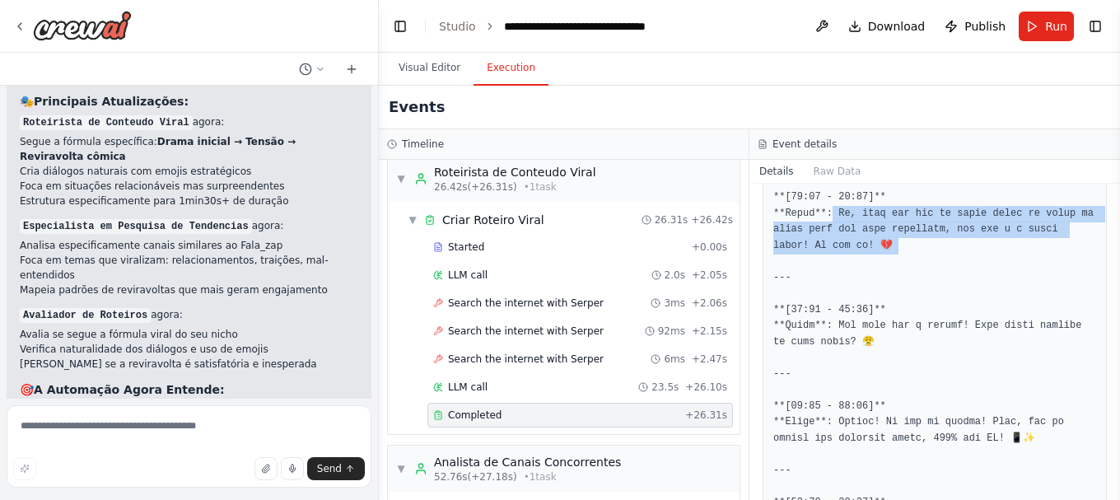
scroll to position [1070, 0]
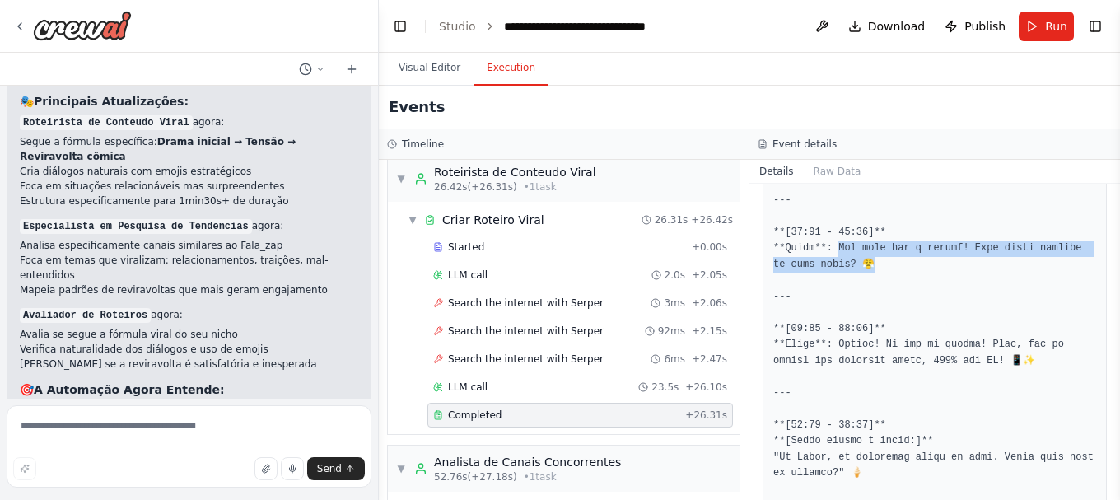
drag, startPoint x: 833, startPoint y: 247, endPoint x: 853, endPoint y: 272, distance: 31.6
click at [853, 272] on pre at bounding box center [934, 410] width 323 height 2040
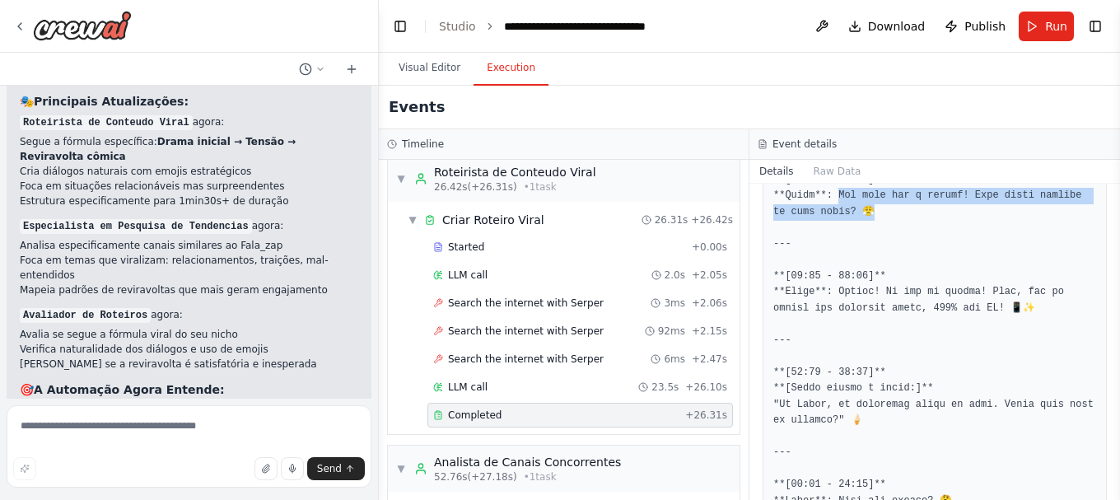
scroll to position [1153, 0]
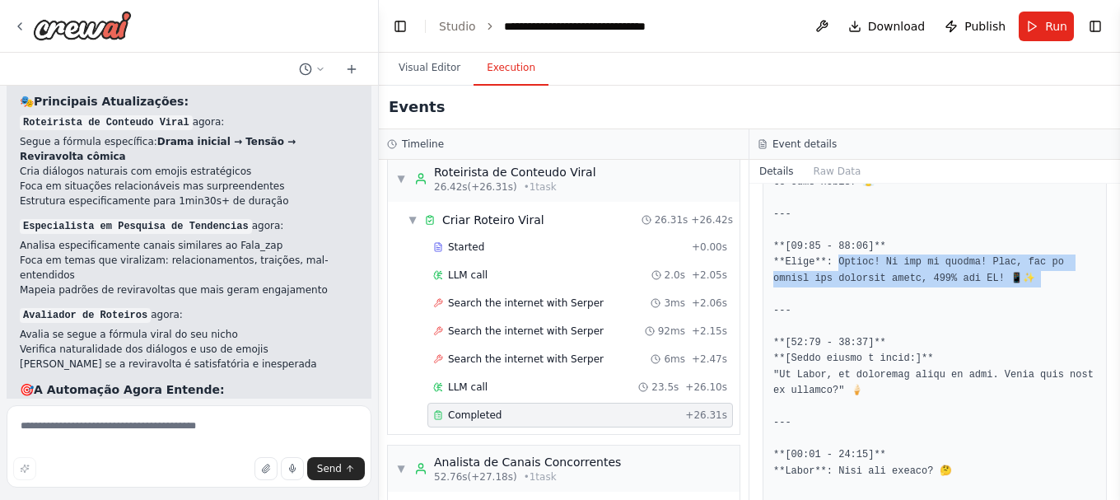
drag, startPoint x: 831, startPoint y: 262, endPoint x: 980, endPoint y: 288, distance: 151.4
click at [980, 288] on pre at bounding box center [934, 327] width 323 height 2040
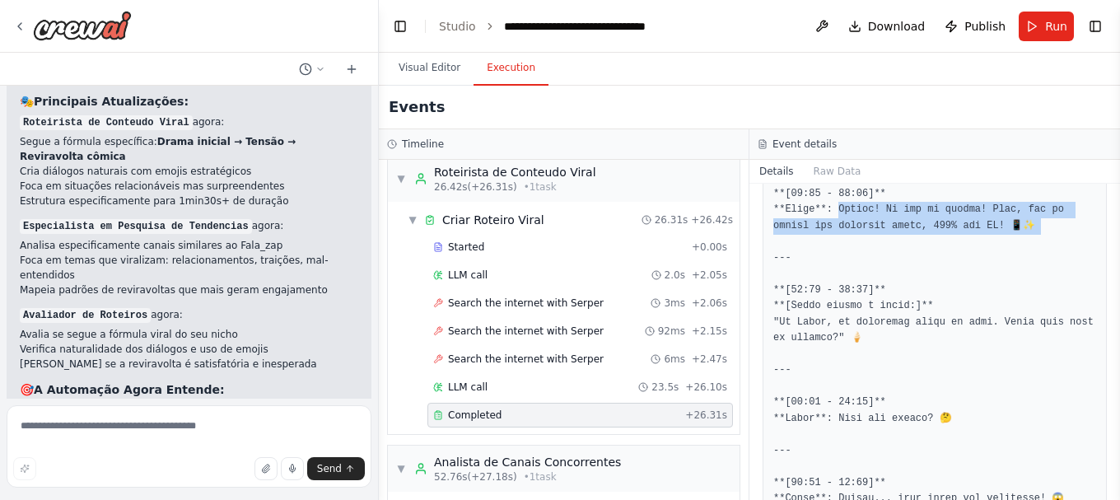
scroll to position [1235, 0]
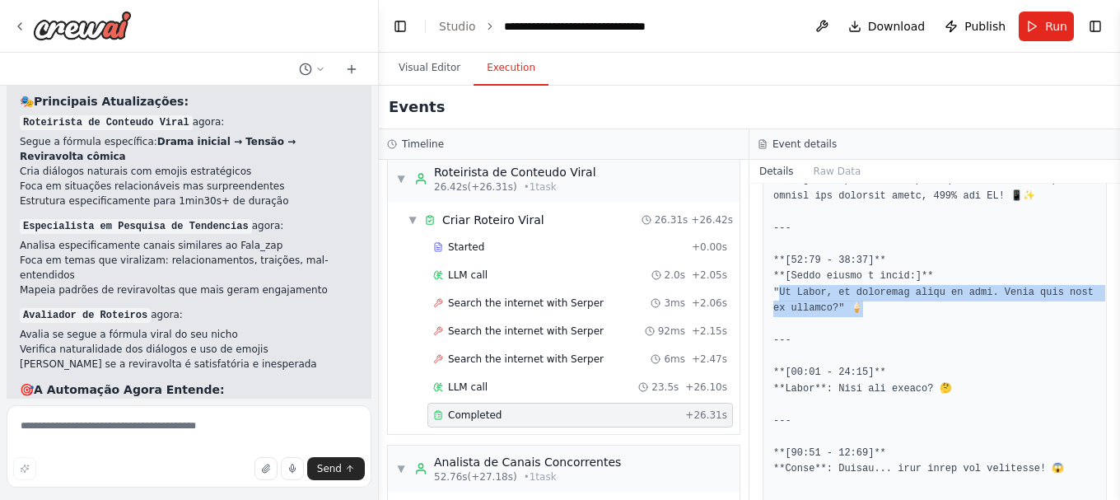
drag, startPoint x: 777, startPoint y: 292, endPoint x: 847, endPoint y: 310, distance: 72.5
click at [847, 310] on pre at bounding box center [934, 245] width 323 height 2040
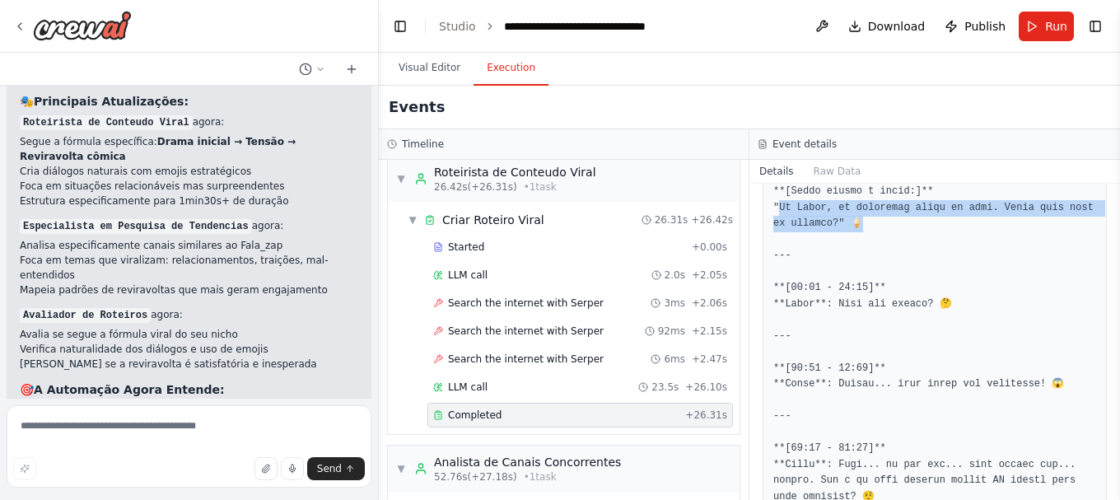
scroll to position [1400, 0]
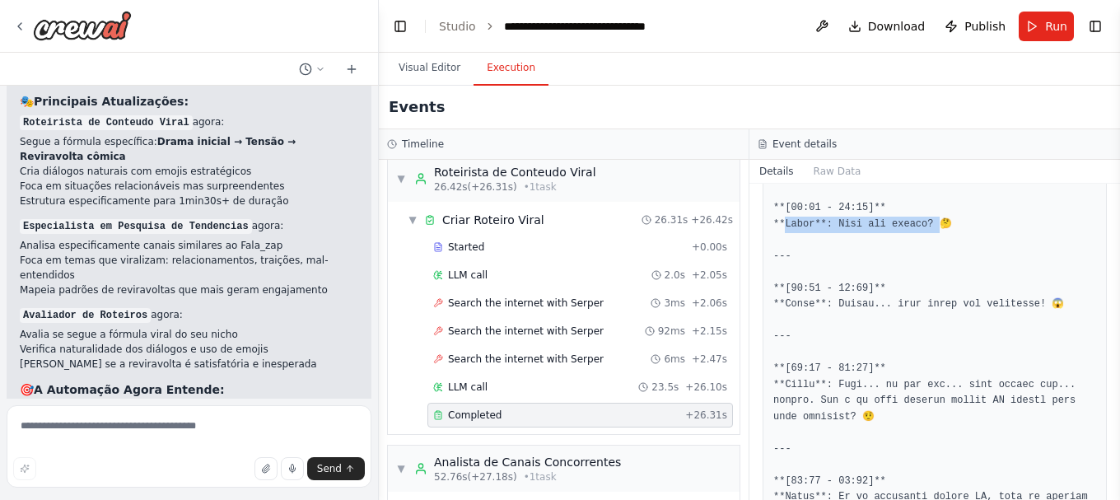
drag, startPoint x: 783, startPoint y: 225, endPoint x: 926, endPoint y: 224, distance: 143.3
click at [926, 224] on pre at bounding box center [934, 80] width 323 height 2040
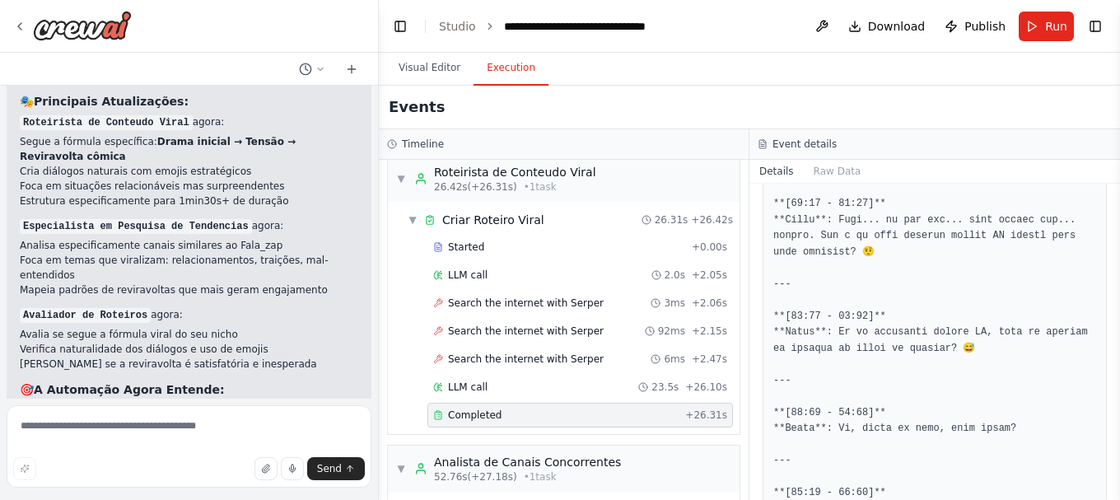
scroll to position [1482, 0]
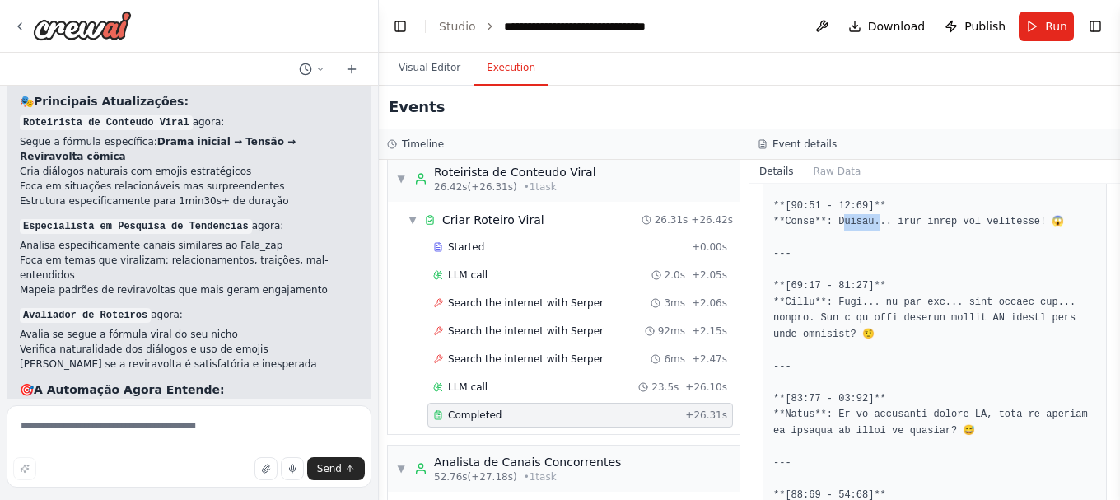
drag, startPoint x: 837, startPoint y: 220, endPoint x: 874, endPoint y: 220, distance: 36.2
drag, startPoint x: 833, startPoint y: 224, endPoint x: 1043, endPoint y: 226, distance: 210.0
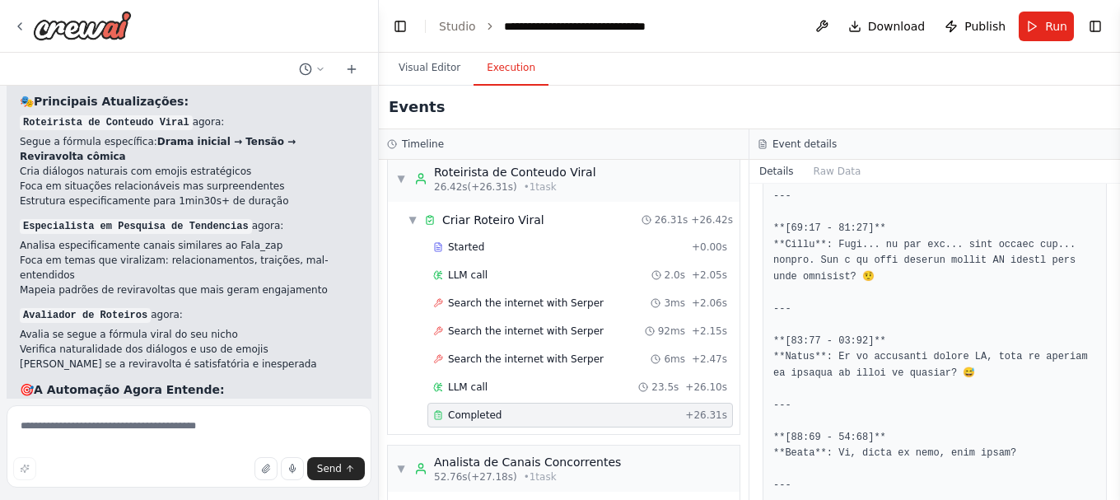
scroll to position [1565, 0]
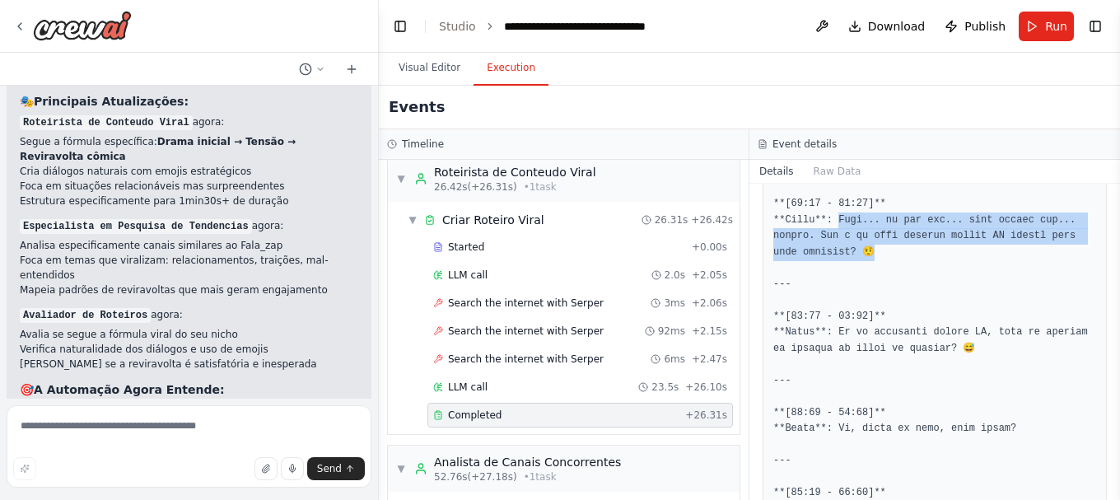
drag, startPoint x: 833, startPoint y: 221, endPoint x: 857, endPoint y: 260, distance: 46.2
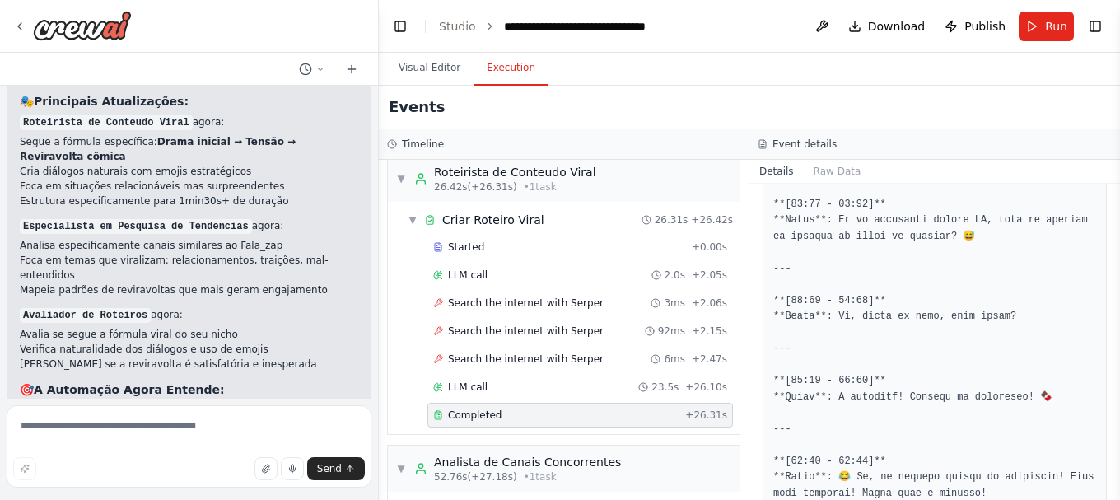
scroll to position [1647, 0]
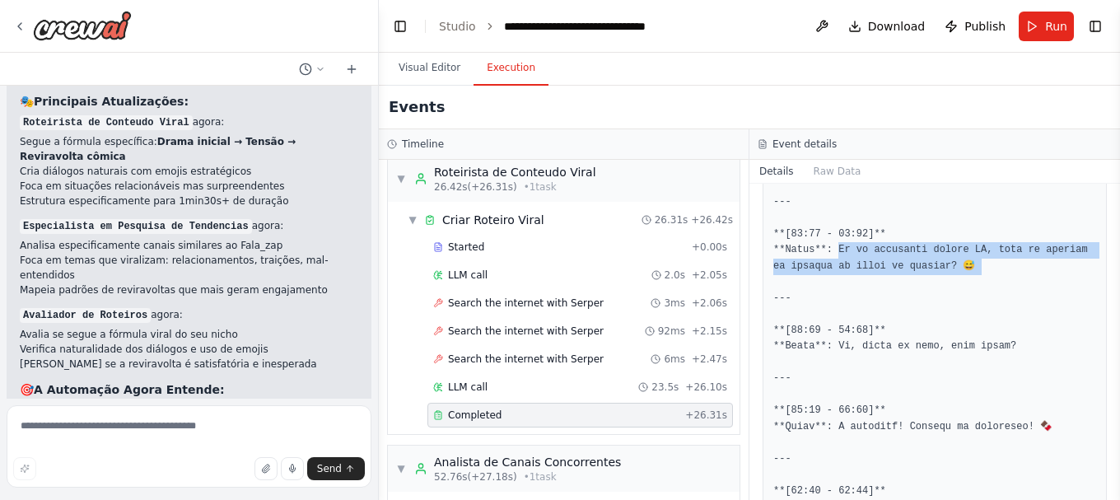
drag, startPoint x: 833, startPoint y: 250, endPoint x: 896, endPoint y: 220, distance: 69.2
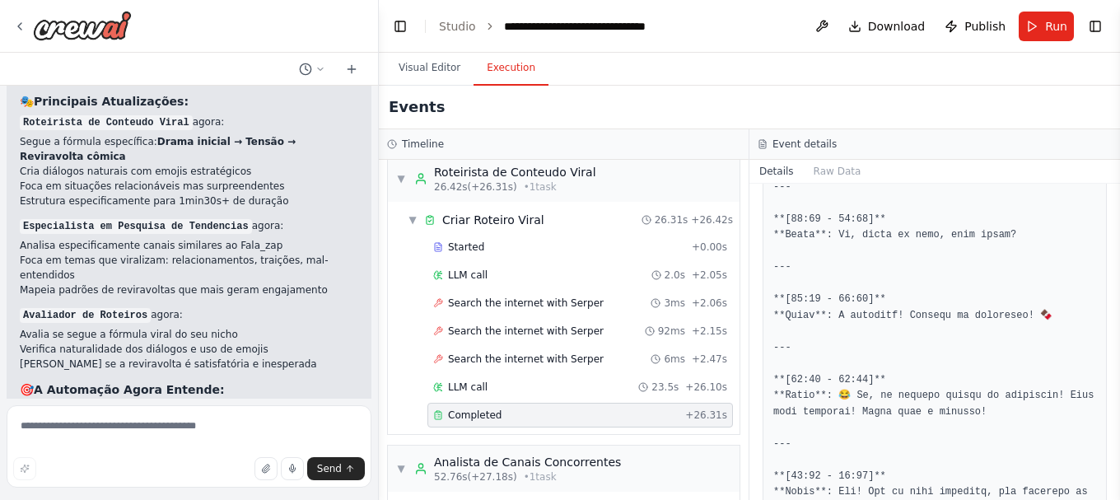
scroll to position [1729, 0]
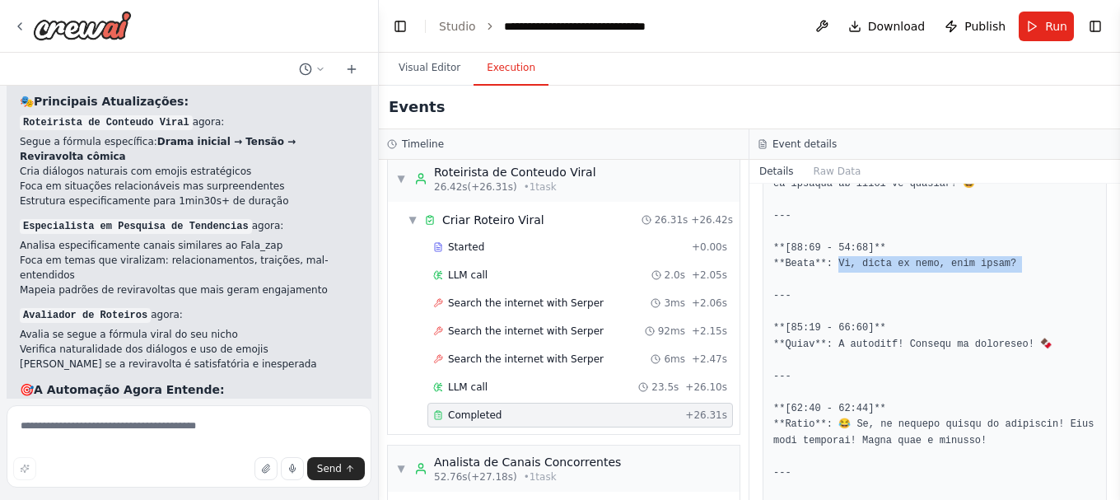
drag, startPoint x: 833, startPoint y: 261, endPoint x: 1029, endPoint y: 264, distance: 196.8
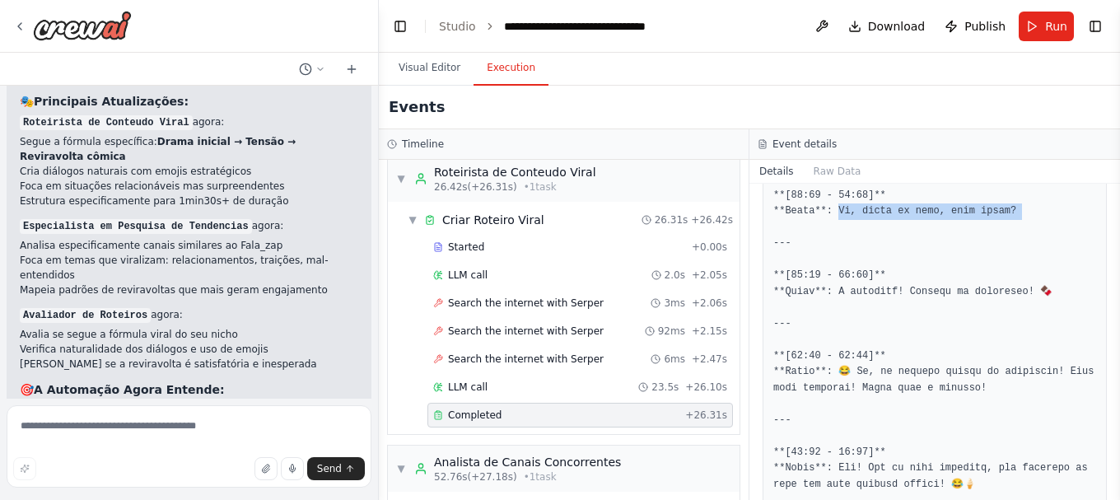
scroll to position [1812, 0]
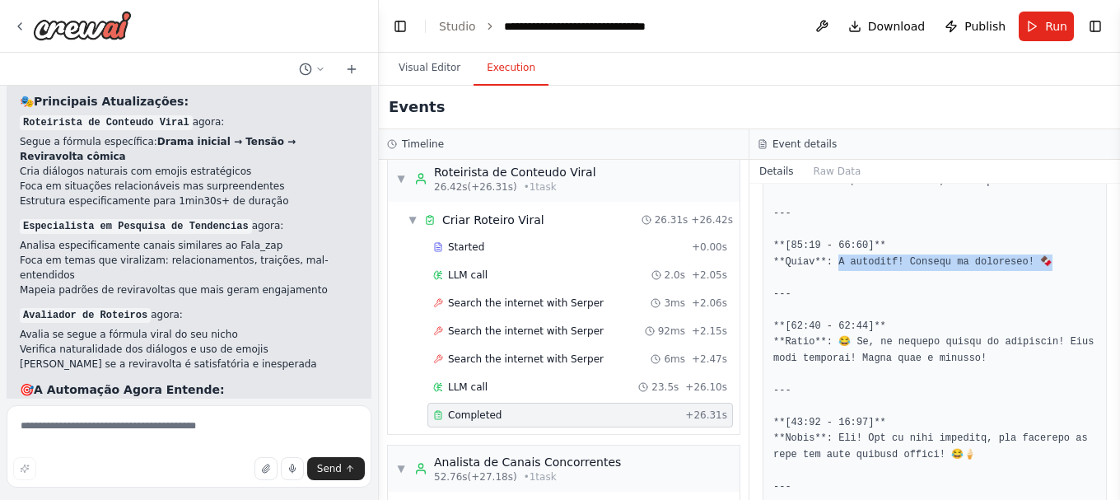
drag, startPoint x: 835, startPoint y: 264, endPoint x: 1042, endPoint y: 258, distance: 206.8
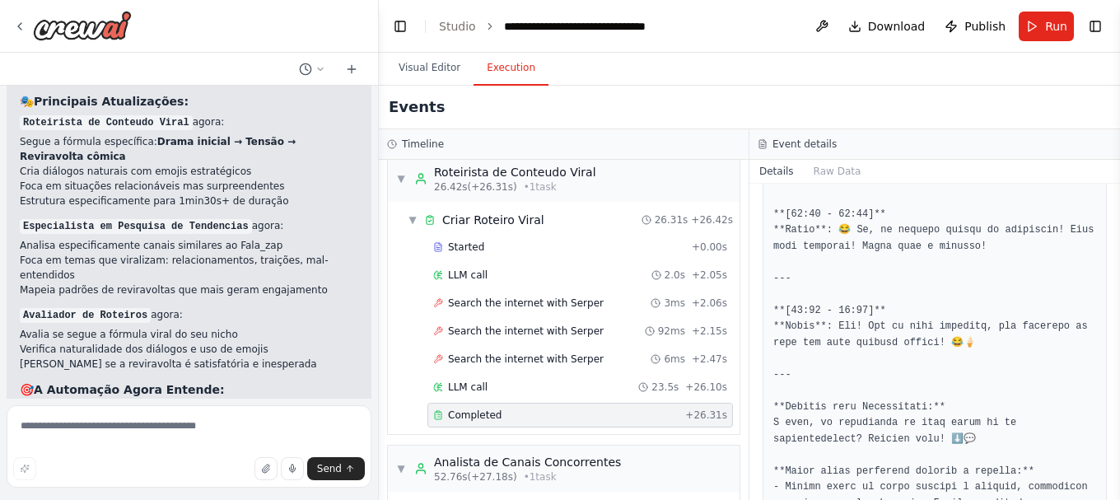
scroll to position [1894, 0]
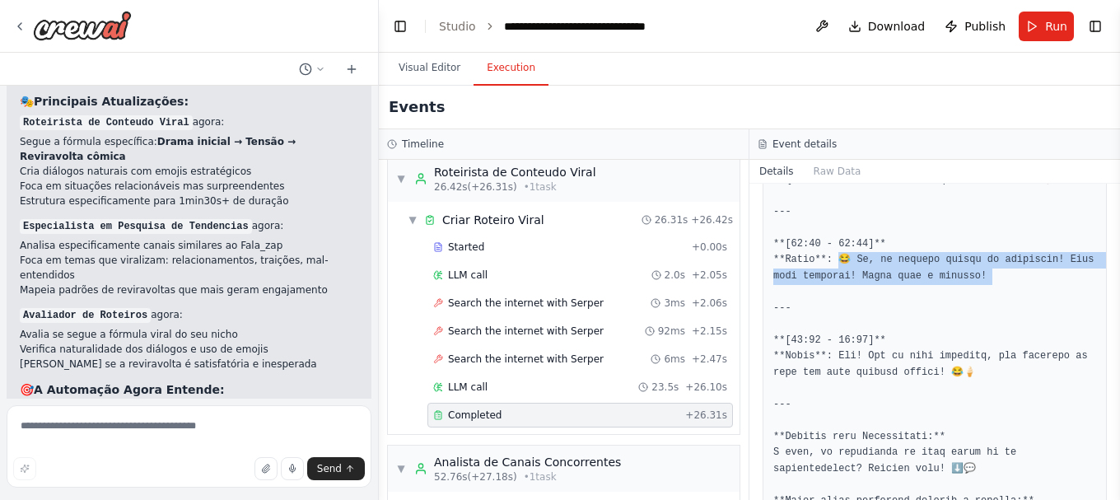
drag, startPoint x: 833, startPoint y: 259, endPoint x: 1022, endPoint y: 289, distance: 191.7
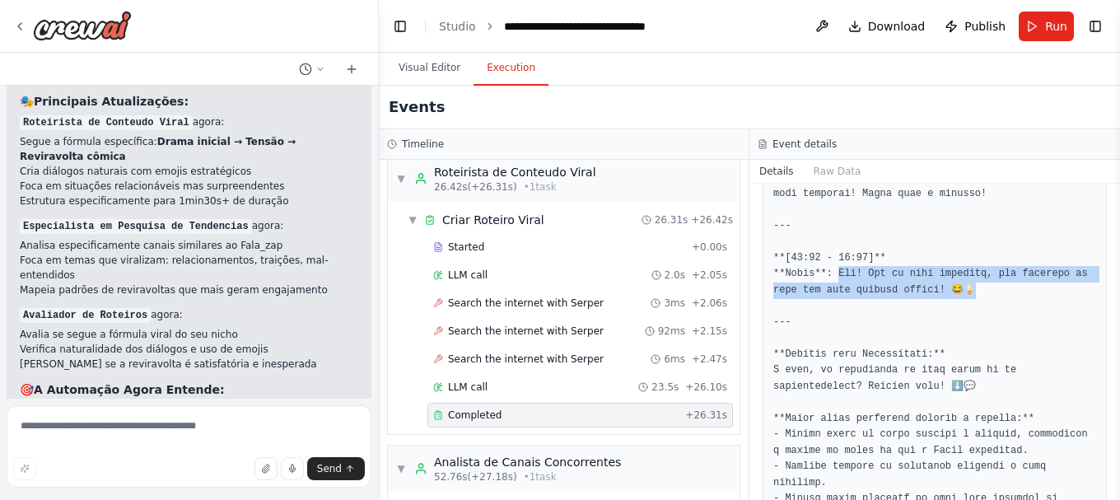
drag, startPoint x: 833, startPoint y: 274, endPoint x: 983, endPoint y: 288, distance: 150.5
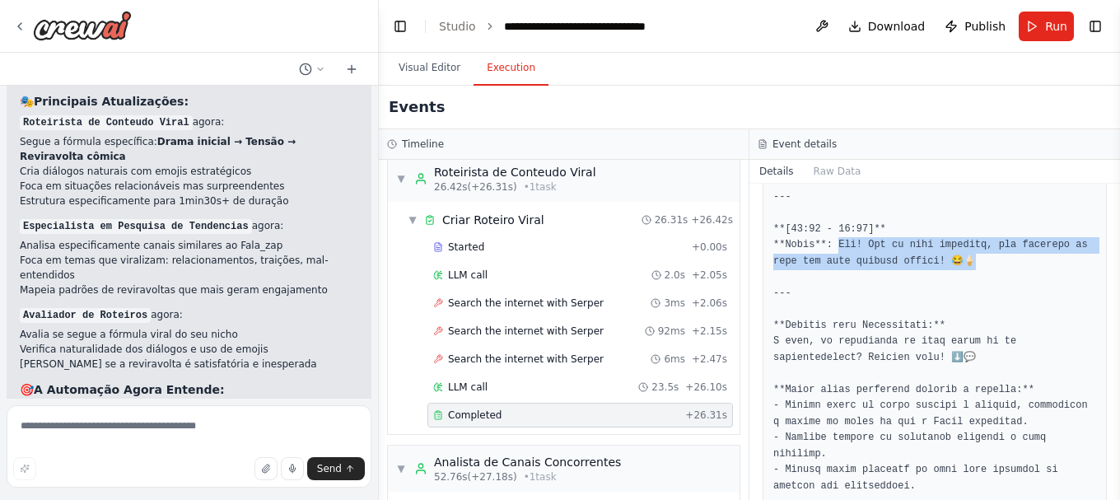
scroll to position [2021, 0]
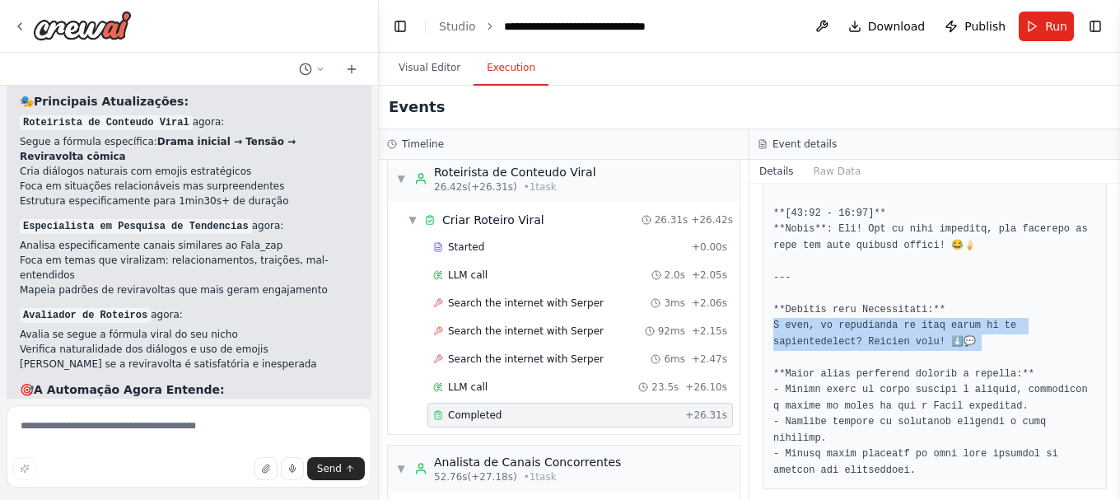
drag, startPoint x: 772, startPoint y: 327, endPoint x: 855, endPoint y: 354, distance: 86.7
drag, startPoint x: 772, startPoint y: 325, endPoint x: 875, endPoint y: 343, distance: 103.7
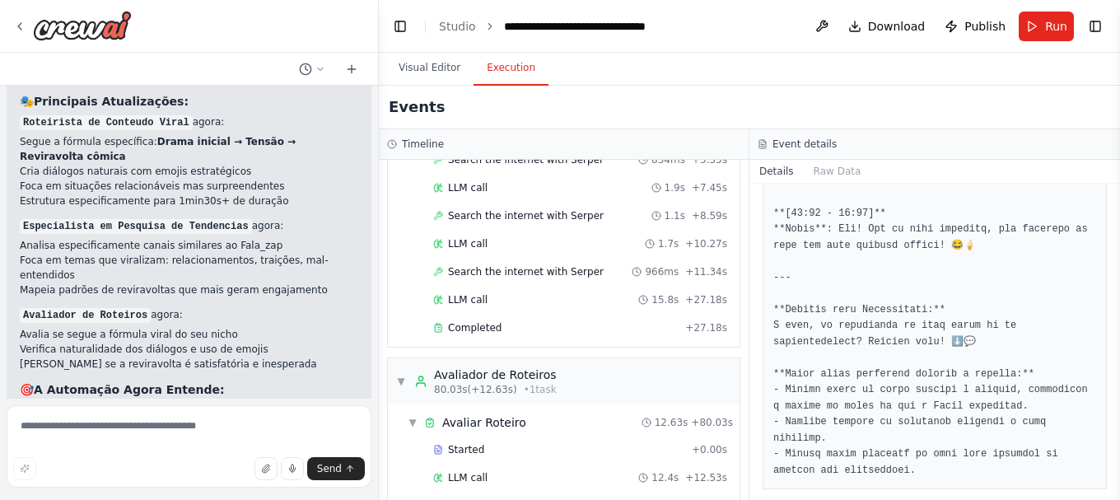
scroll to position [741, 0]
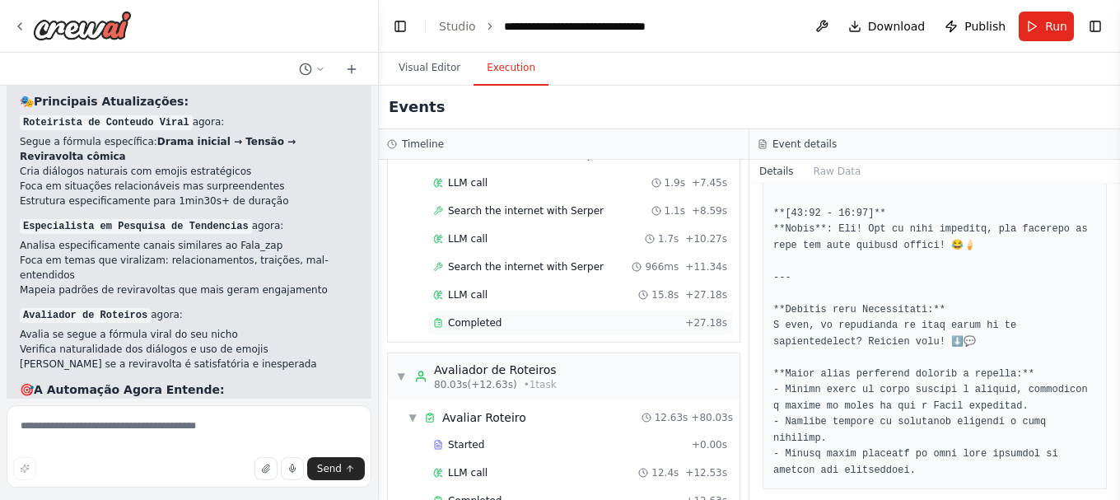
click at [474, 325] on span "Completed" at bounding box center [475, 322] width 54 height 13
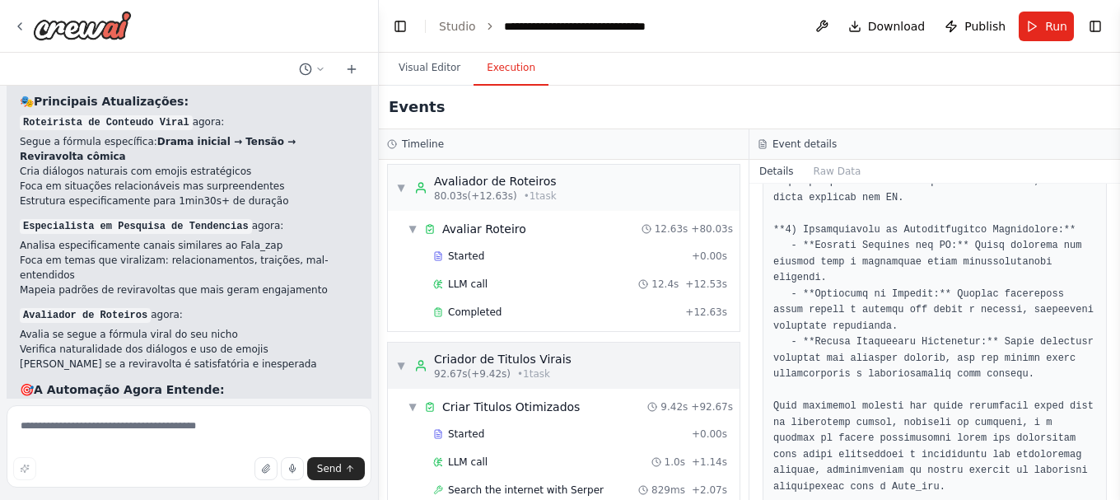
scroll to position [988, 0]
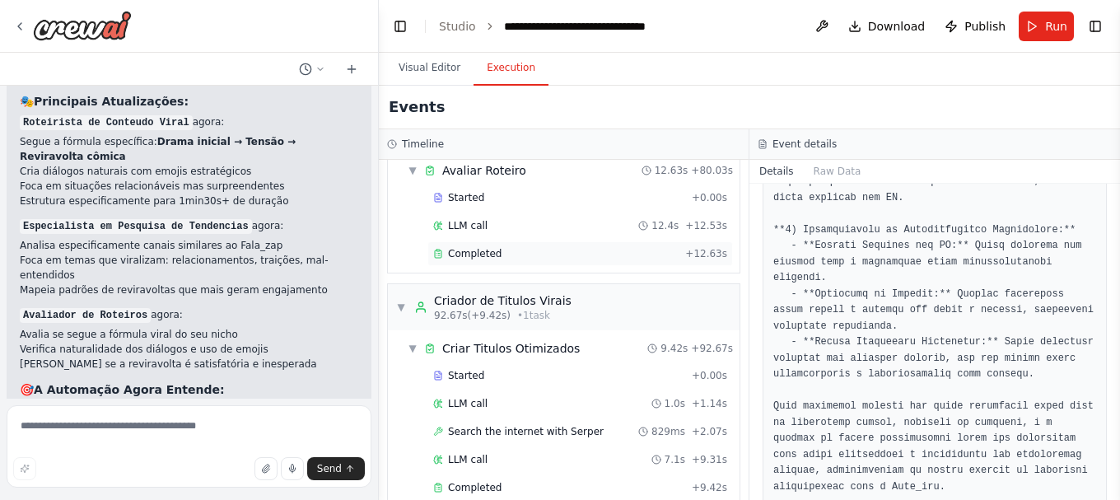
click at [484, 264] on div "Completed + 12.63s" at bounding box center [580, 253] width 306 height 25
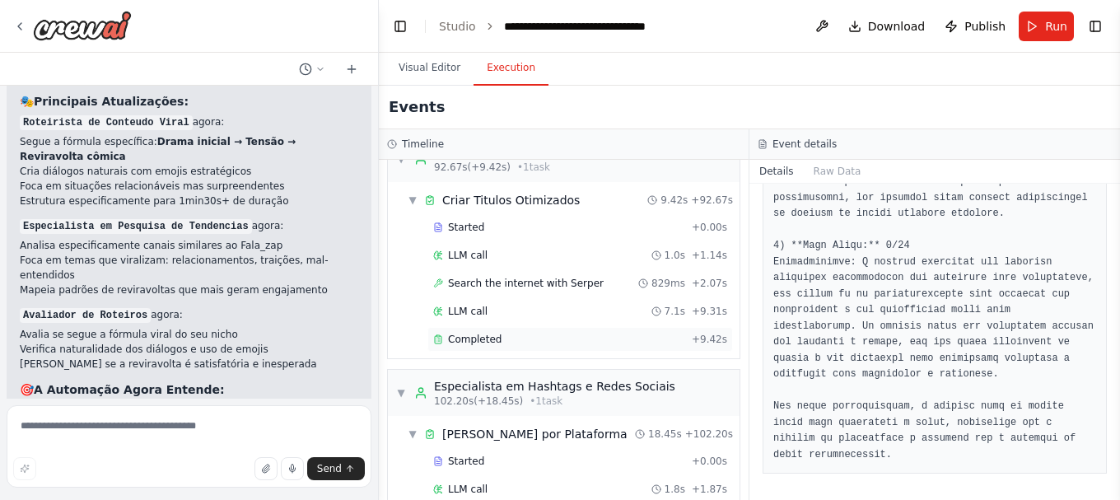
scroll to position [1153, 0]
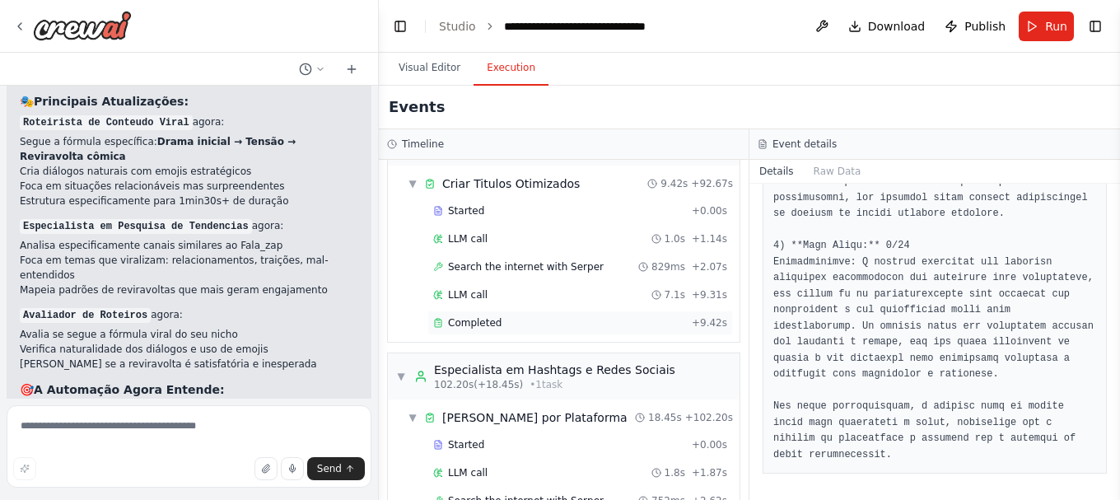
click at [494, 325] on span "Completed" at bounding box center [475, 322] width 54 height 13
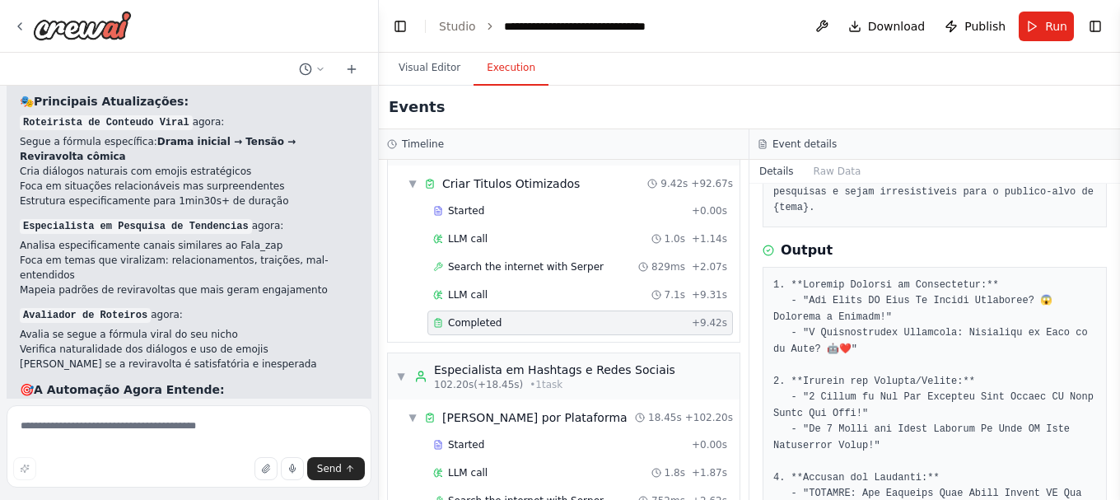
scroll to position [180, 0]
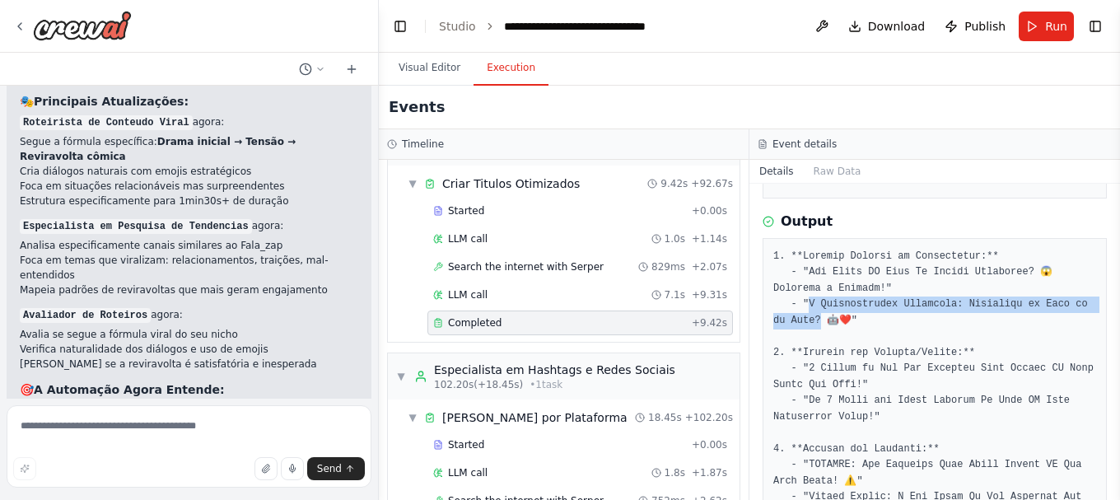
drag, startPoint x: 806, startPoint y: 306, endPoint x: 800, endPoint y: 321, distance: 17.0
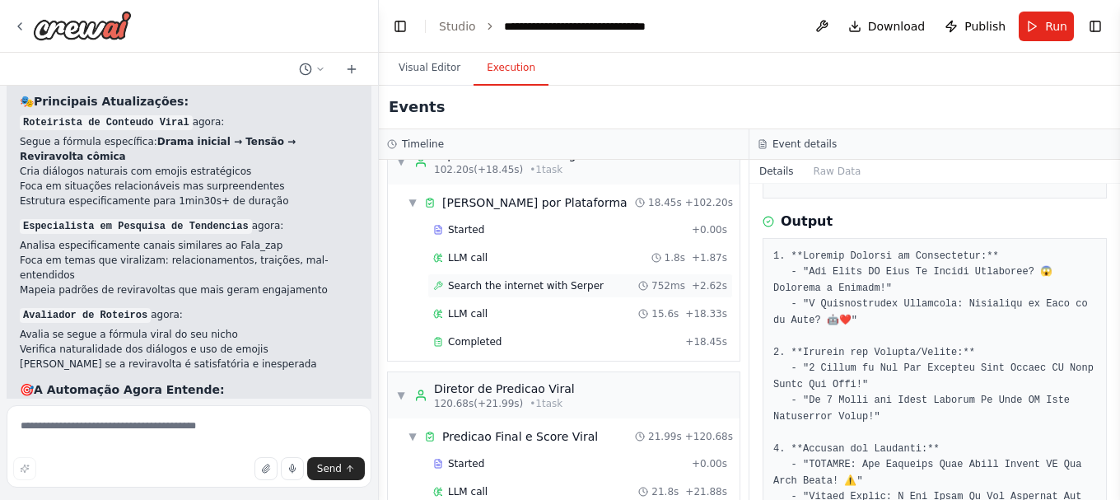
scroll to position [1400, 0]
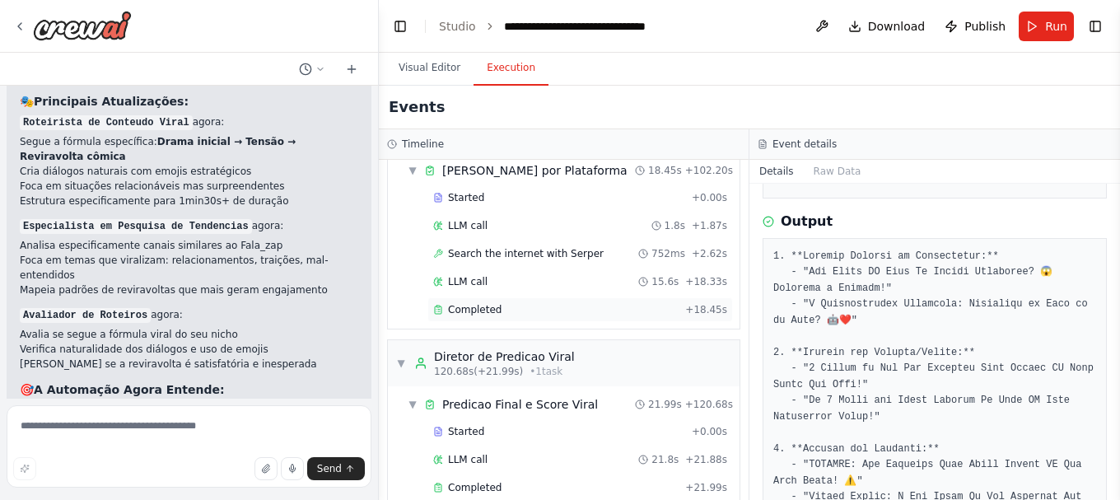
click at [485, 298] on div "Completed + 18.45s" at bounding box center [580, 309] width 306 height 25
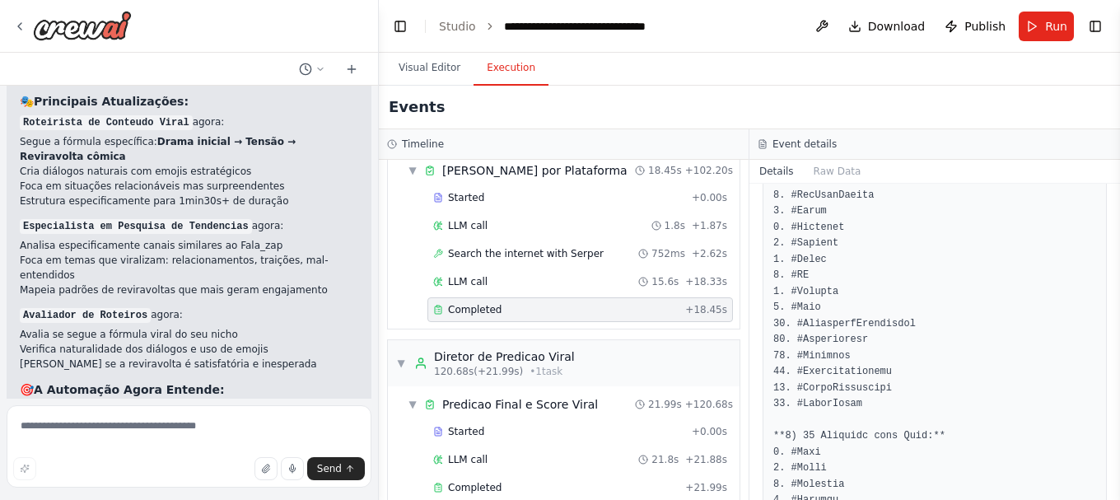
scroll to position [1250, 0]
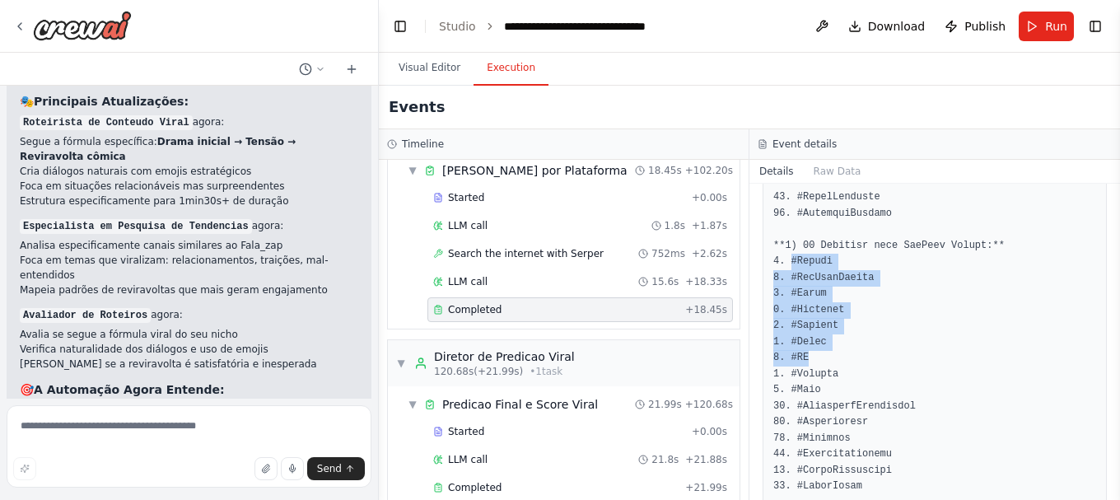
drag, startPoint x: 791, startPoint y: 259, endPoint x: 846, endPoint y: 358, distance: 113.2
click at [846, 358] on pre at bounding box center [934, 270] width 323 height 2184
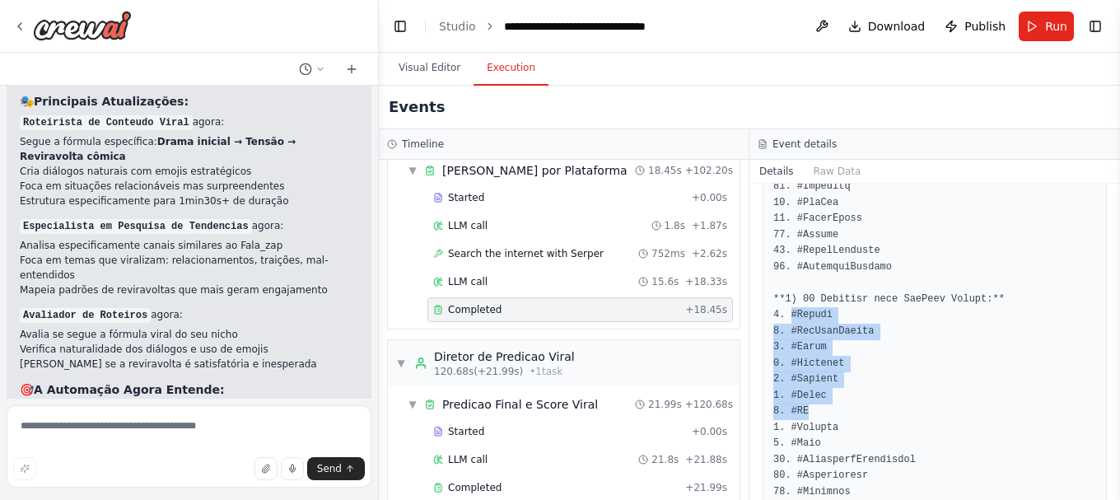
scroll to position [1168, 0]
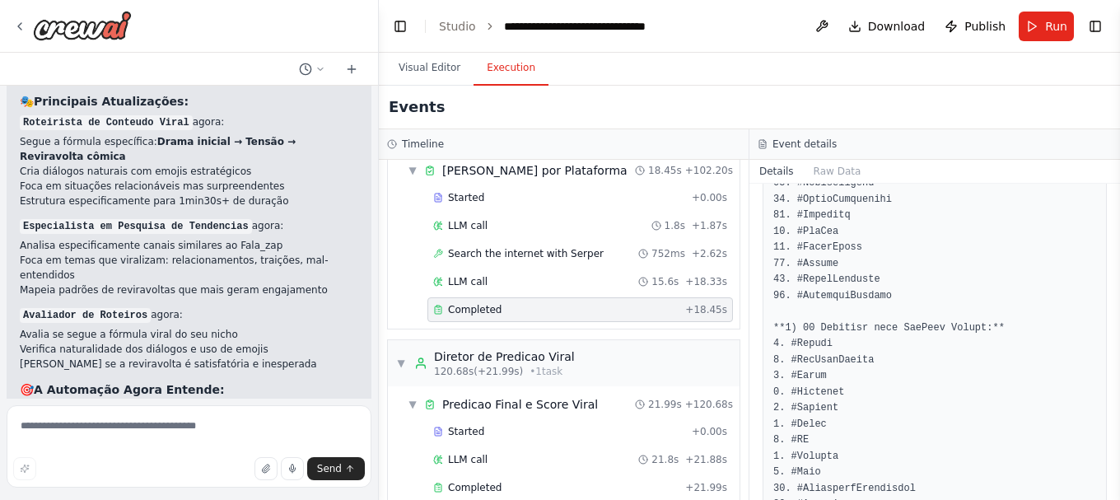
click at [864, 332] on pre at bounding box center [934, 353] width 323 height 2184
